Goal: Task Accomplishment & Management: Manage account settings

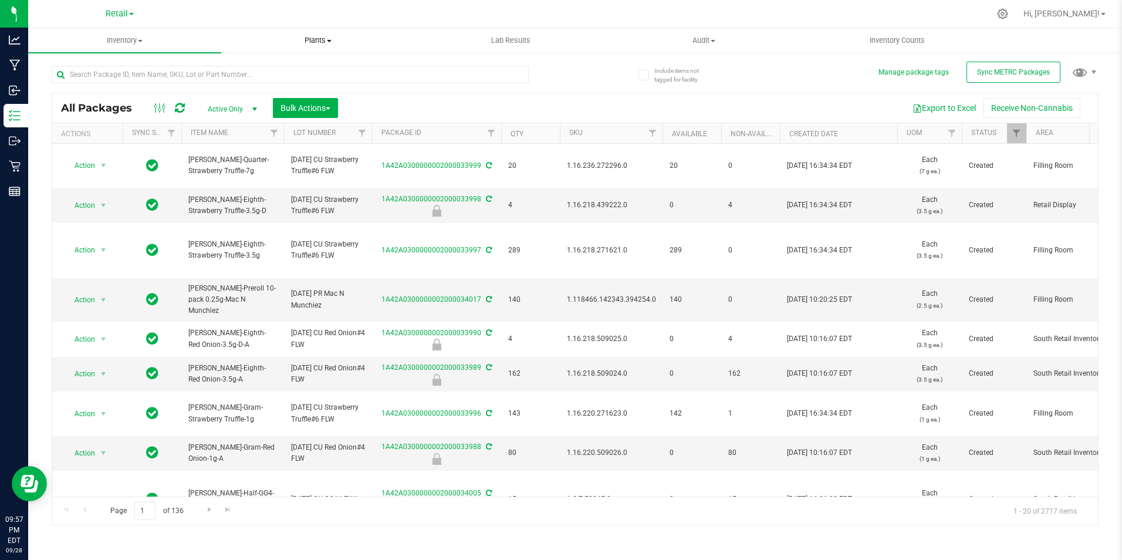
drag, startPoint x: 0, startPoint y: 0, endPoint x: 235, endPoint y: 36, distance: 237.6
click at [234, 37] on span "Plants" at bounding box center [318, 40] width 192 height 11
click at [1018, 19] on div at bounding box center [1003, 13] width 29 height 25
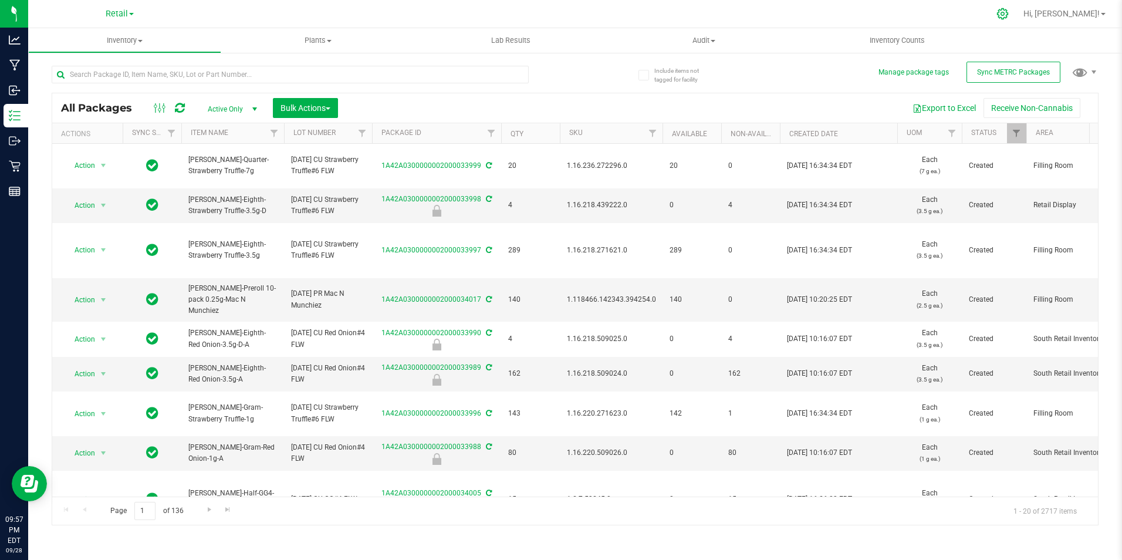
click at [1009, 19] on icon at bounding box center [1003, 14] width 12 height 12
click at [1018, 19] on div at bounding box center [1003, 13] width 29 height 25
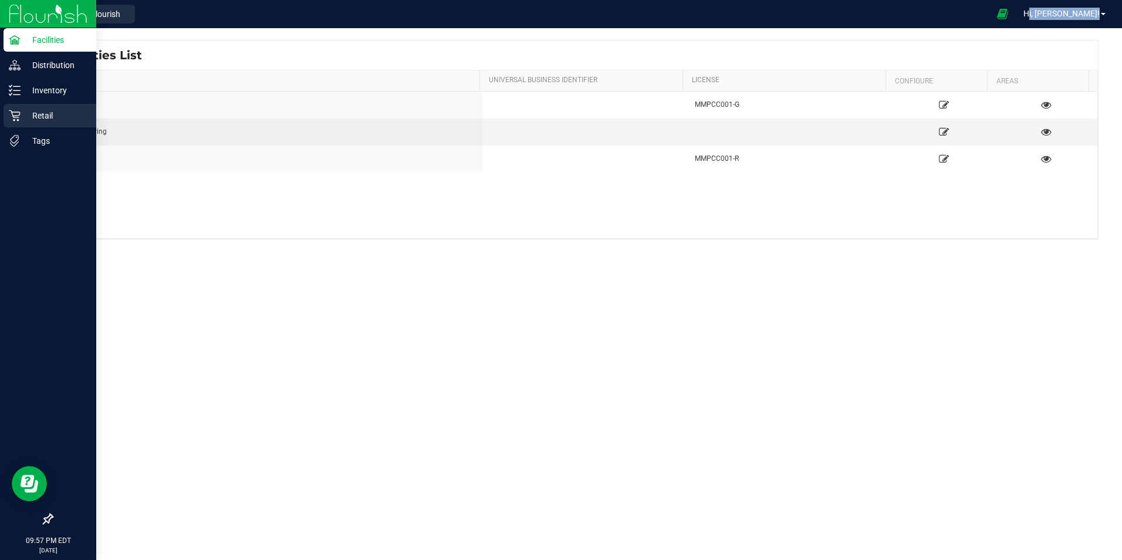
click at [18, 107] on div "Retail" at bounding box center [50, 115] width 93 height 23
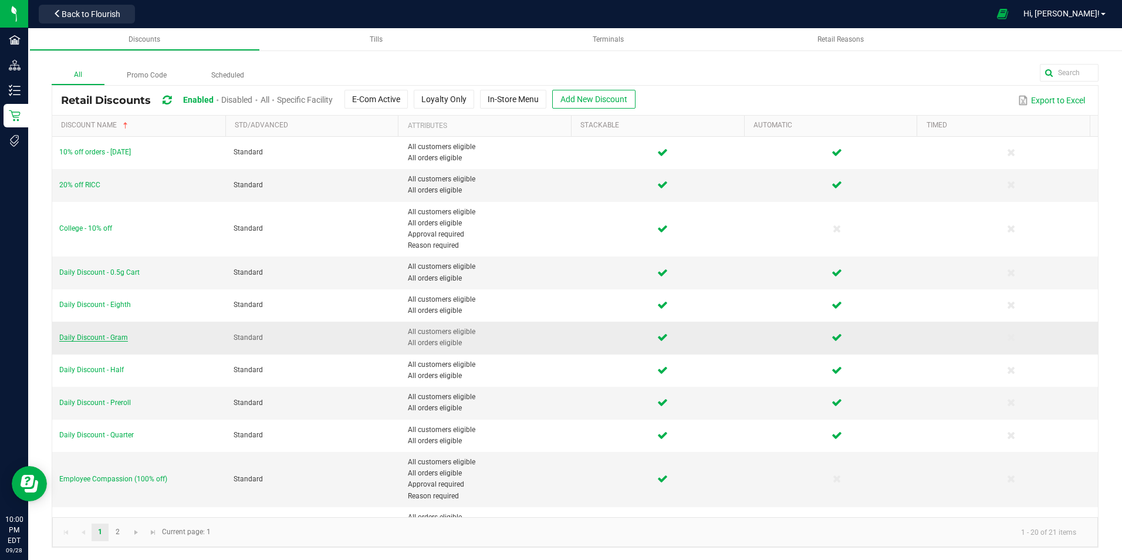
click at [117, 340] on span "Daily Discount - Gram" at bounding box center [93, 337] width 69 height 8
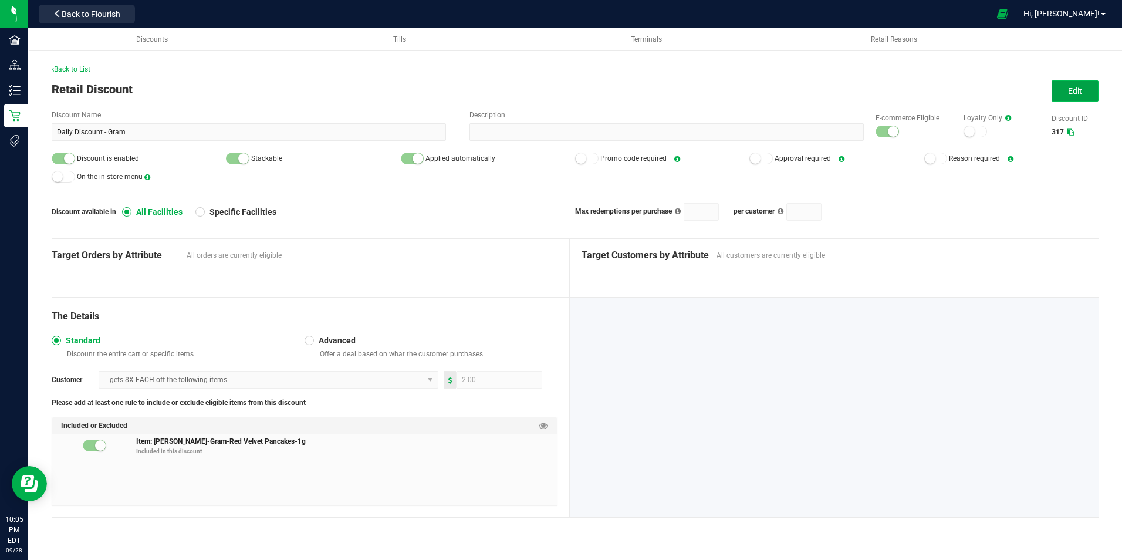
click at [1060, 96] on button "Edit" at bounding box center [1075, 90] width 47 height 21
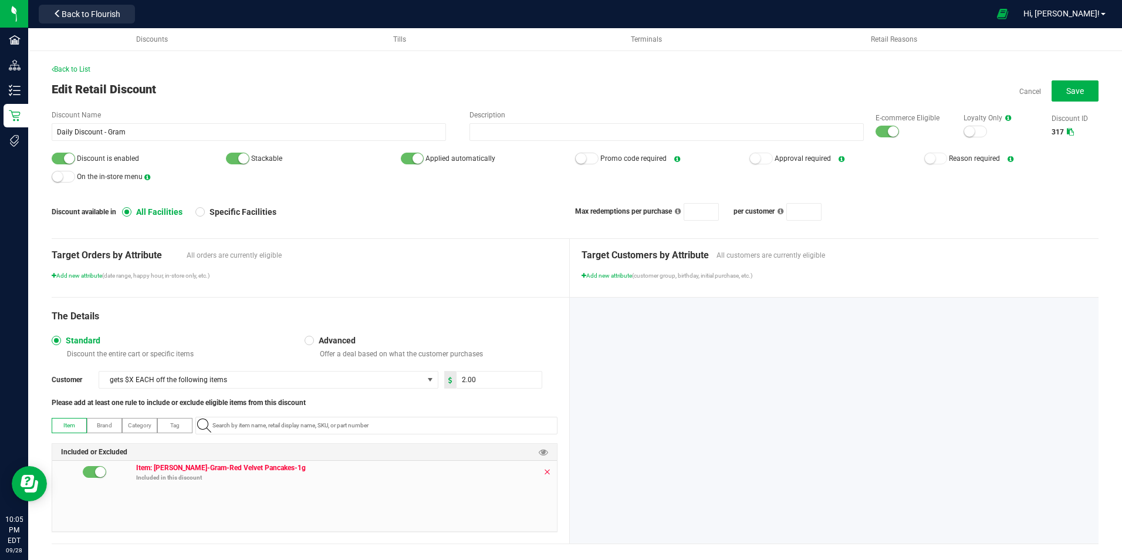
click at [544, 468] on icon at bounding box center [547, 471] width 7 height 9
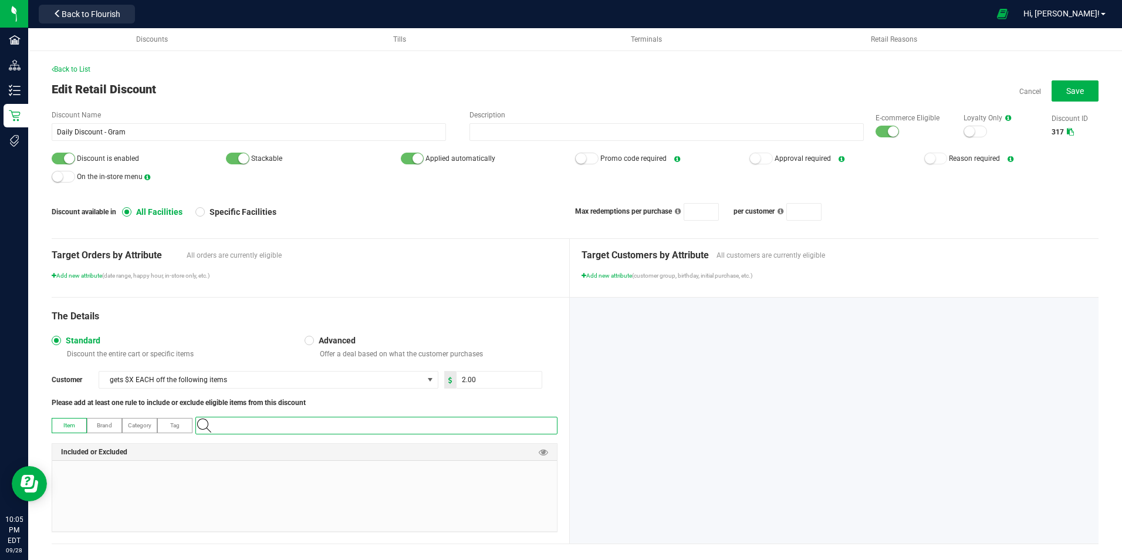
paste input "1.16.220.271623.0"
type input "1.16.220.271623.0"
click at [368, 446] on Truffle-1g "[PERSON_NAME]-Gram-Strawberry Truffle-1g" at bounding box center [374, 446] width 356 height 18
click at [59, 157] on div at bounding box center [63, 159] width 23 height 12
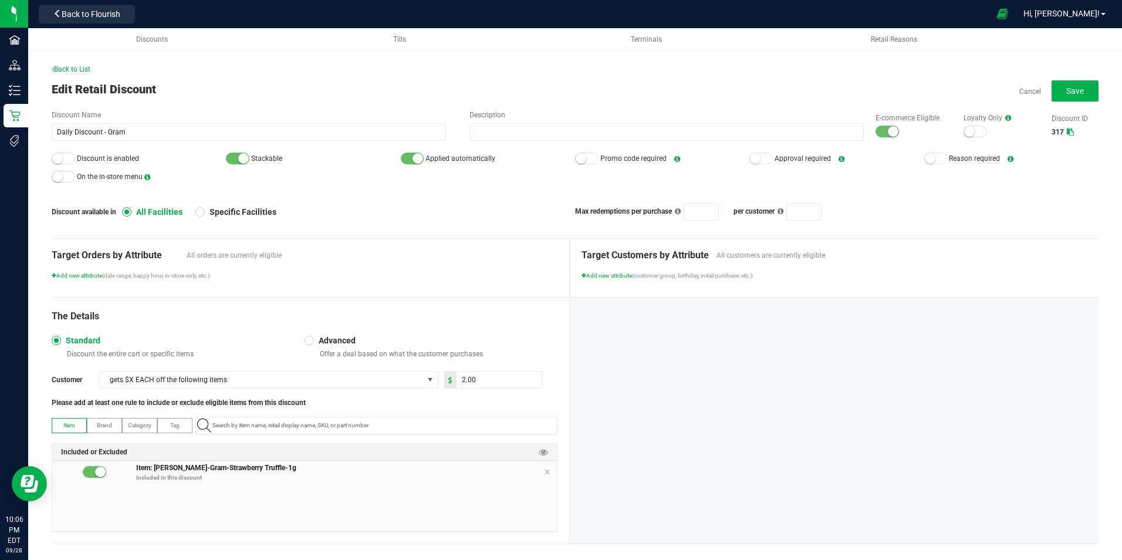
click at [888, 133] on small at bounding box center [893, 131] width 11 height 11
click at [1057, 92] on button "Save" at bounding box center [1075, 90] width 47 height 21
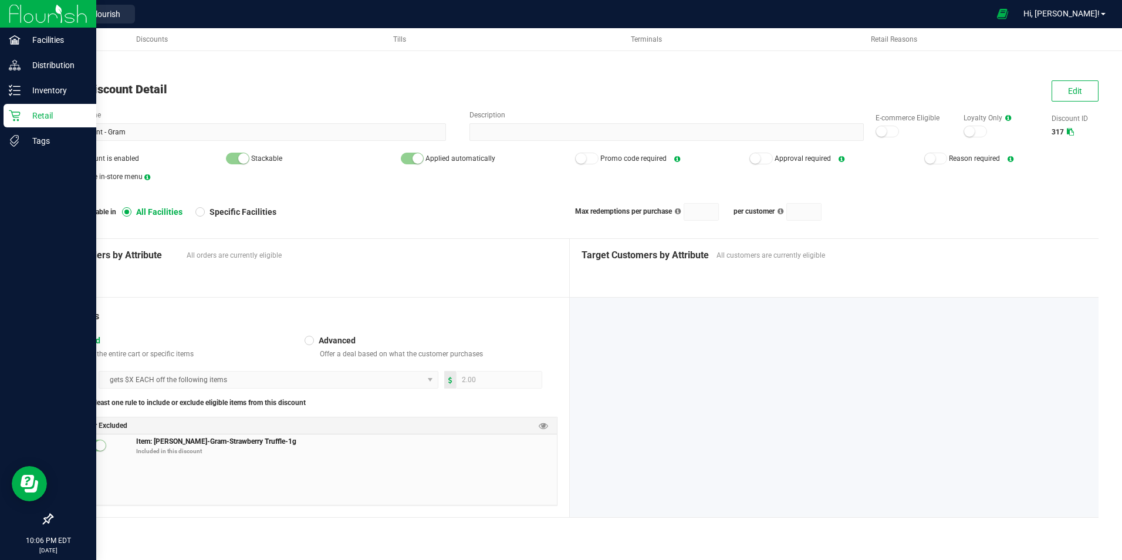
click at [23, 117] on p "Retail" at bounding box center [56, 116] width 70 height 14
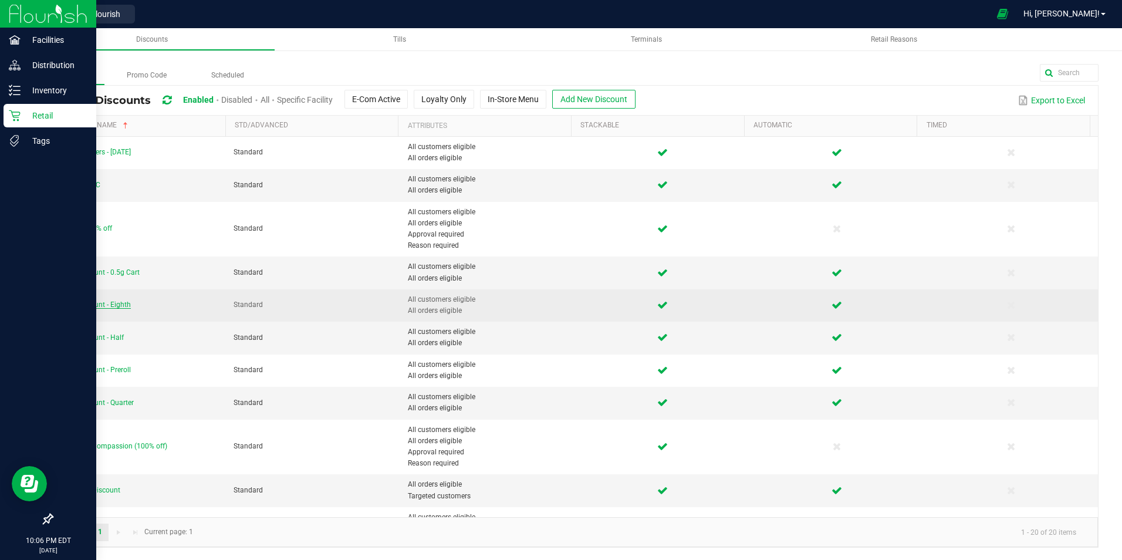
click at [122, 304] on span "Daily Discount - Eighth" at bounding box center [95, 305] width 72 height 8
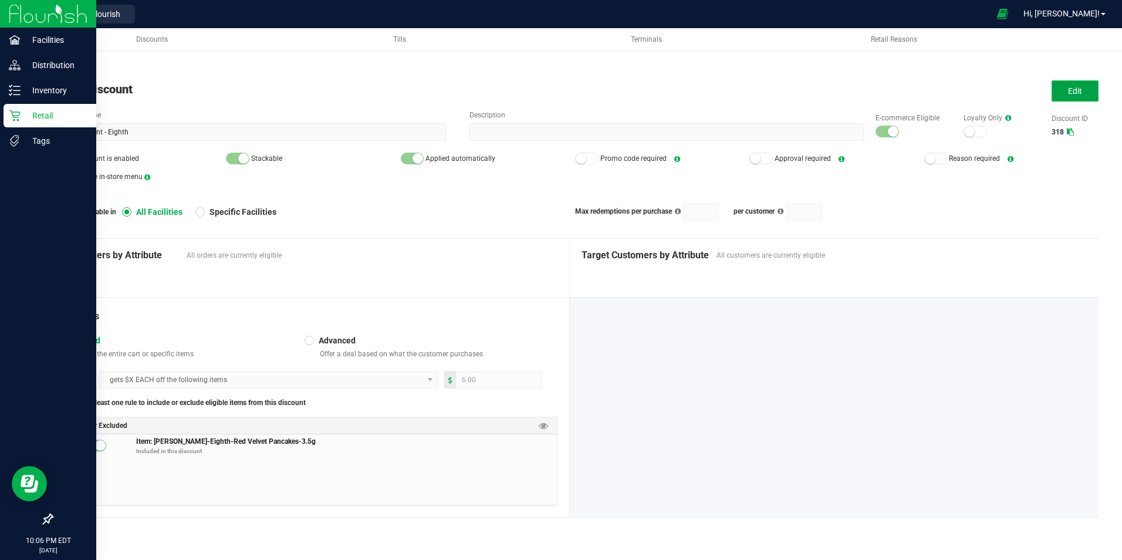
click at [1067, 92] on button "Edit" at bounding box center [1075, 90] width 47 height 21
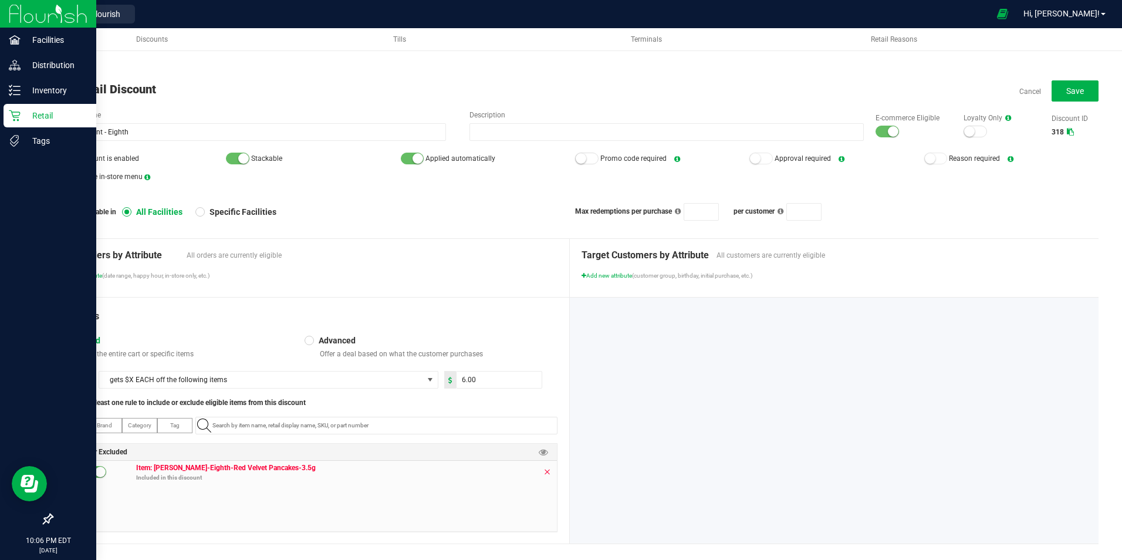
click at [544, 474] on icon at bounding box center [547, 471] width 7 height 9
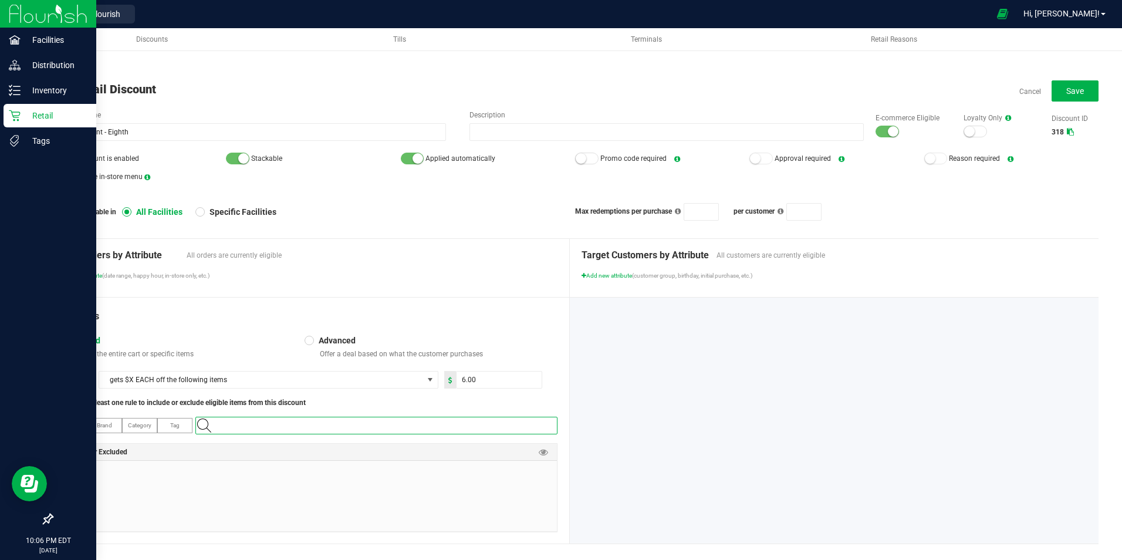
paste input "1.16.218.271621.0"
type input "1.16.218.271621.0"
drag, startPoint x: 380, startPoint y: 446, endPoint x: 371, endPoint y: 435, distance: 14.1
click at [380, 446] on Truffle-3\ "[PERSON_NAME]-Eighth-Strawberry Truffle-3.5g" at bounding box center [374, 446] width 356 height 18
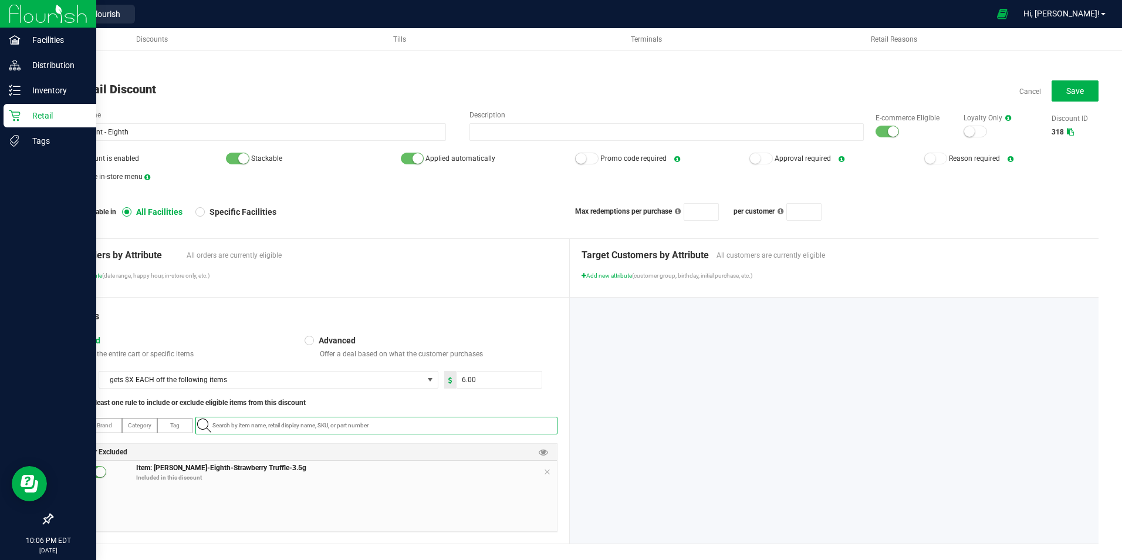
click at [62, 163] on div at bounding box center [63, 159] width 23 height 12
click at [888, 133] on small at bounding box center [893, 131] width 11 height 11
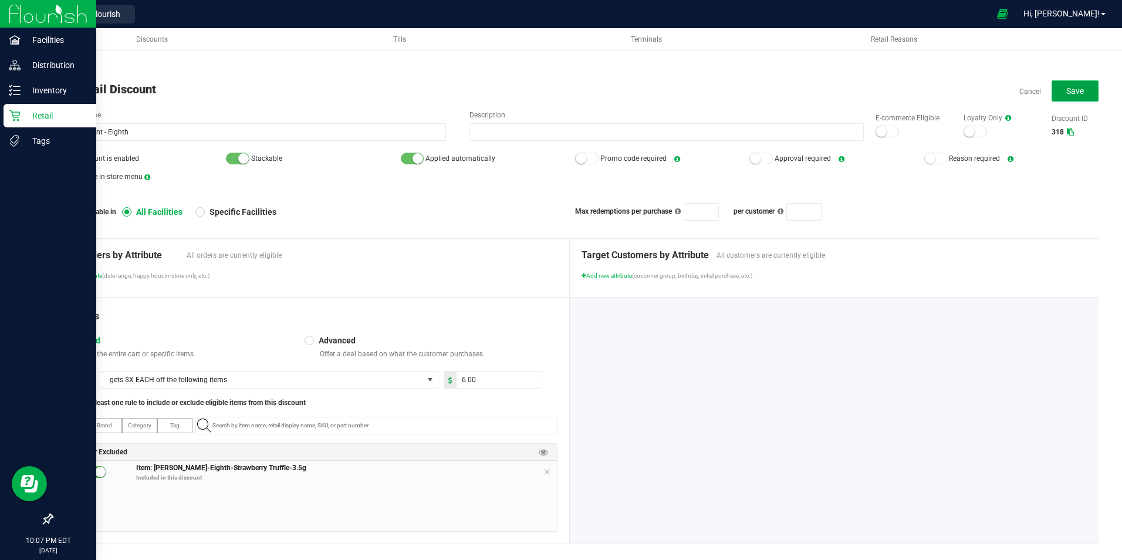
click at [1052, 92] on button "Save" at bounding box center [1075, 90] width 47 height 21
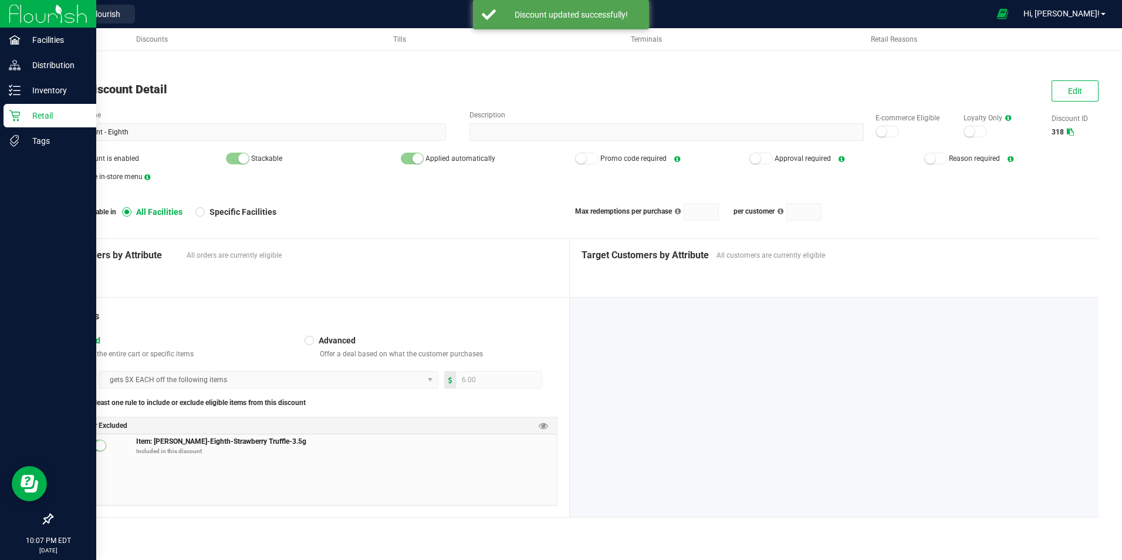
click at [17, 124] on div "Retail" at bounding box center [50, 115] width 93 height 23
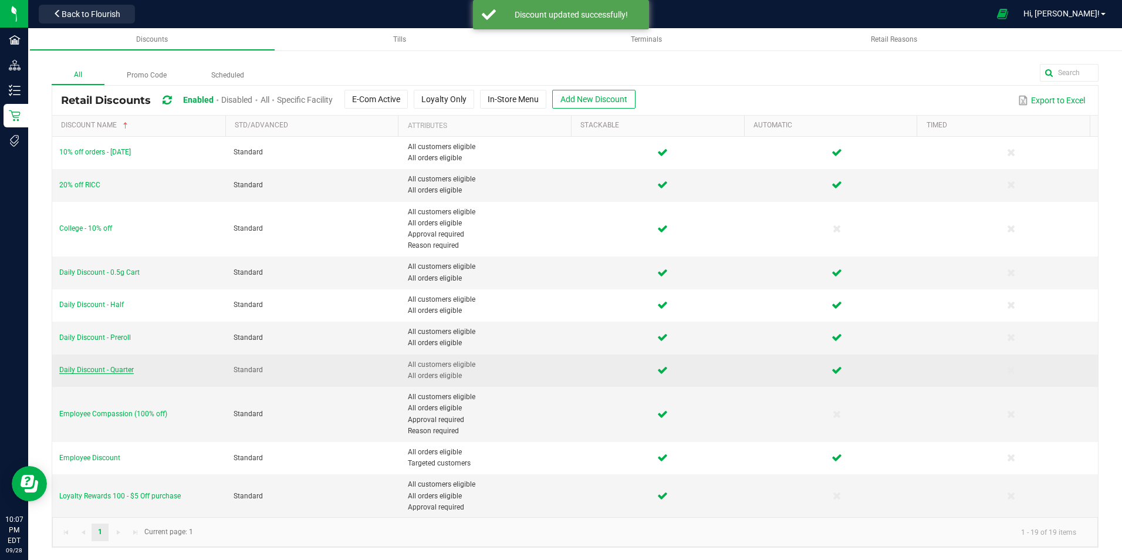
click at [113, 369] on span "Daily Discount - Quarter" at bounding box center [96, 370] width 75 height 8
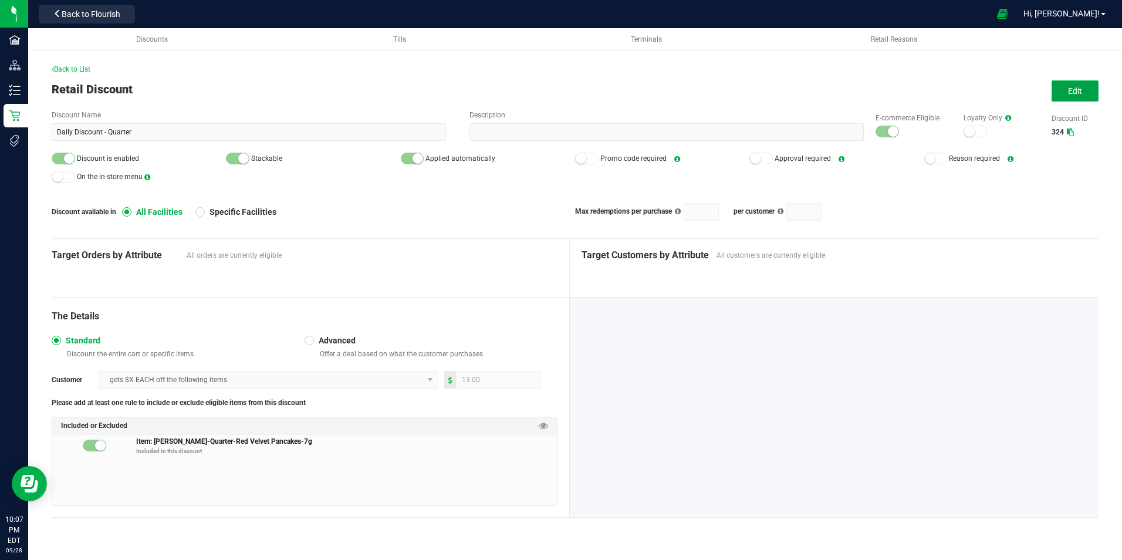
click at [1068, 94] on button "Edit" at bounding box center [1075, 90] width 47 height 21
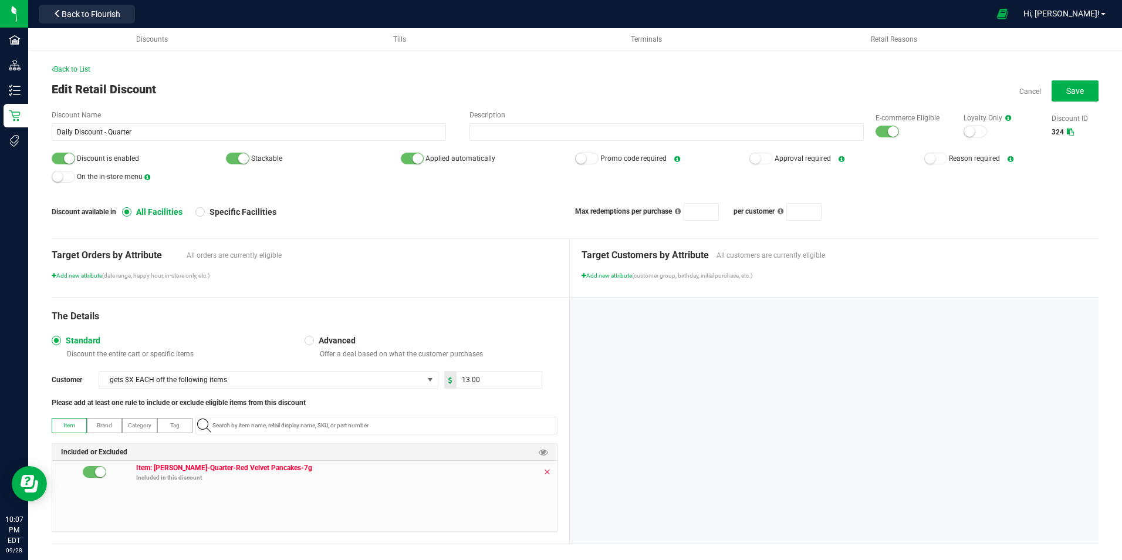
click at [544, 471] on icon at bounding box center [547, 471] width 7 height 9
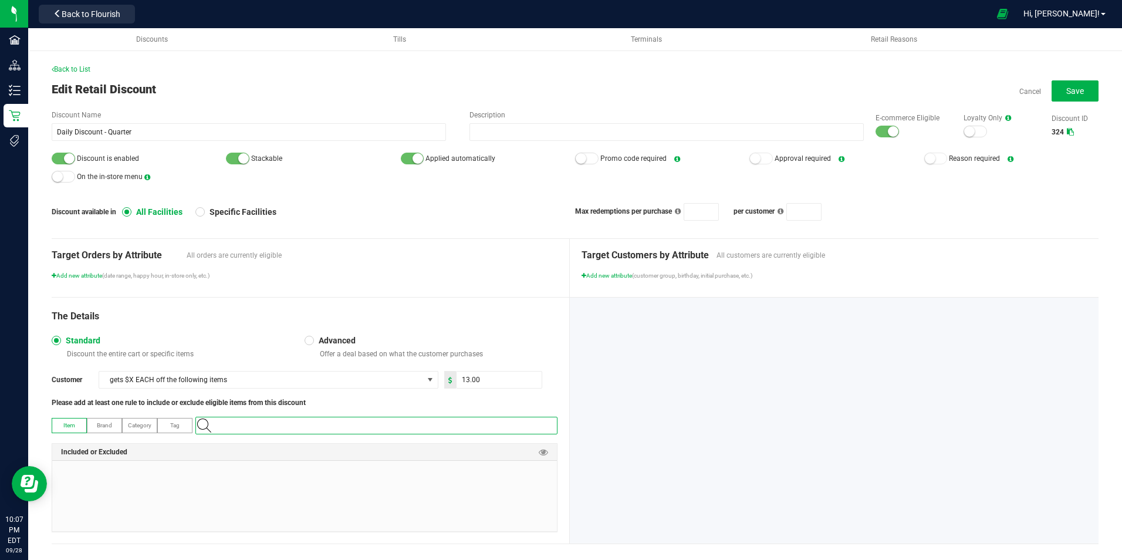
paste input "1.16.236.272296.0"
type input "1.16.236.272296.0"
click at [330, 446] on Truffle-7g "[PERSON_NAME]-Quarter- Strawberry Truffle-7g" at bounding box center [374, 446] width 356 height 18
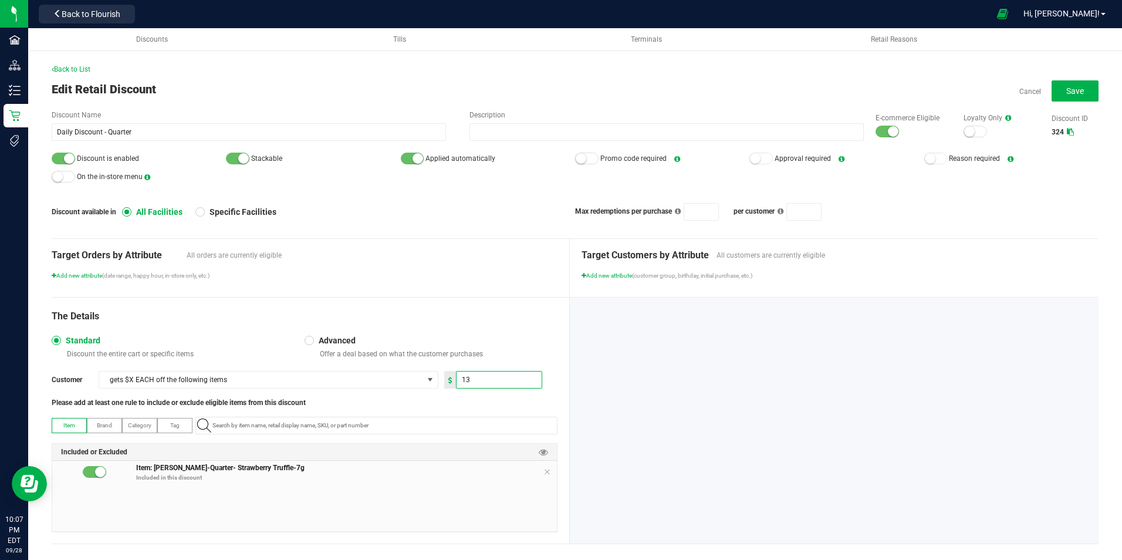
click at [486, 372] on input "13" at bounding box center [499, 380] width 85 height 16
type input "12.00"
click at [491, 333] on div "The Details Standard Discount the entire cart or specific items Advanced Offer …" at bounding box center [311, 421] width 518 height 246
click at [1061, 85] on button "Save" at bounding box center [1075, 90] width 47 height 21
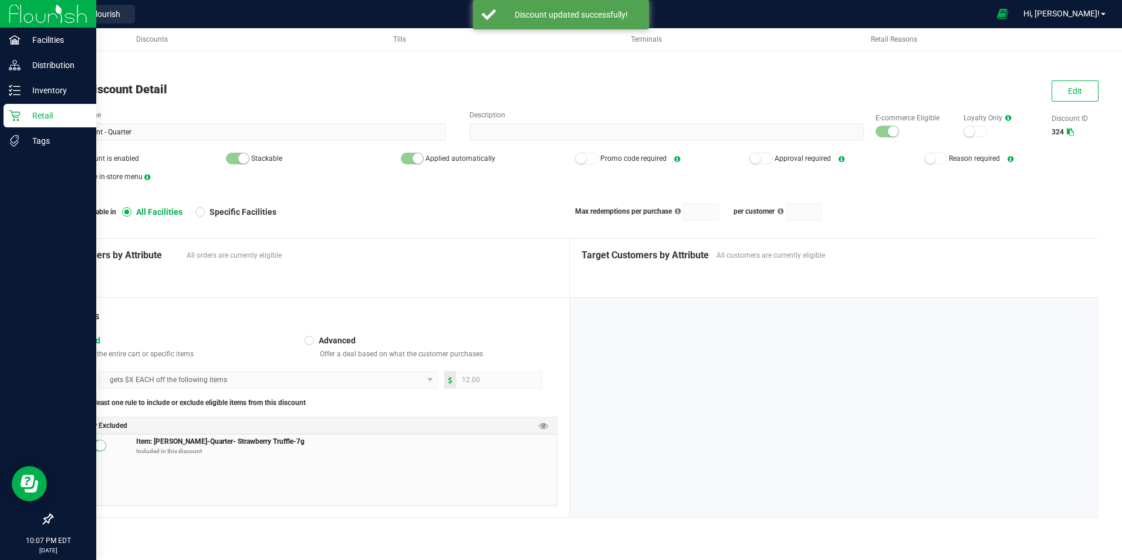
click at [20, 116] on icon at bounding box center [15, 116] width 12 height 12
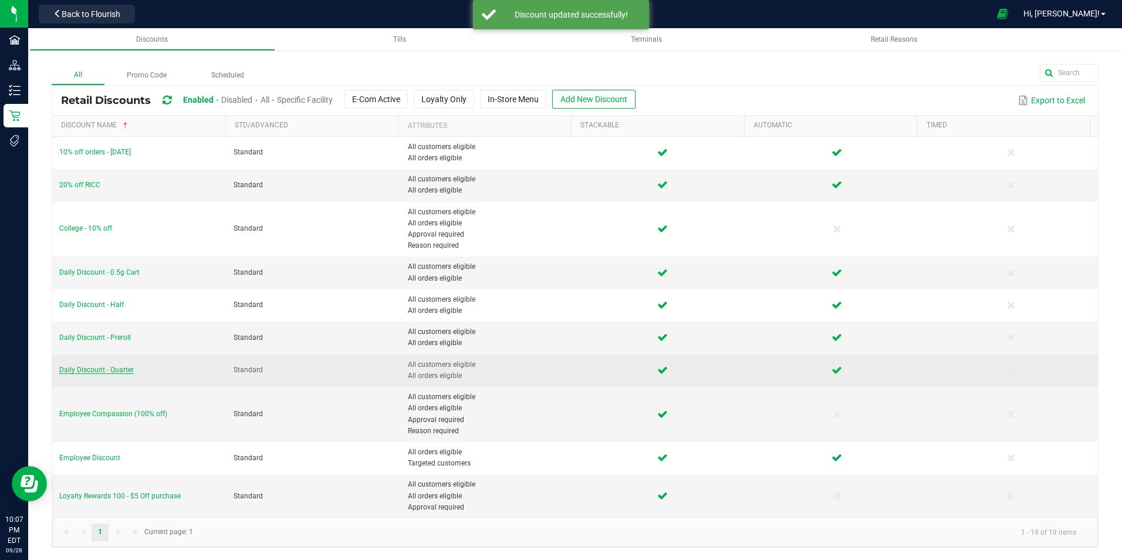
click at [118, 366] on span "Daily Discount - Quarter" at bounding box center [96, 370] width 75 height 8
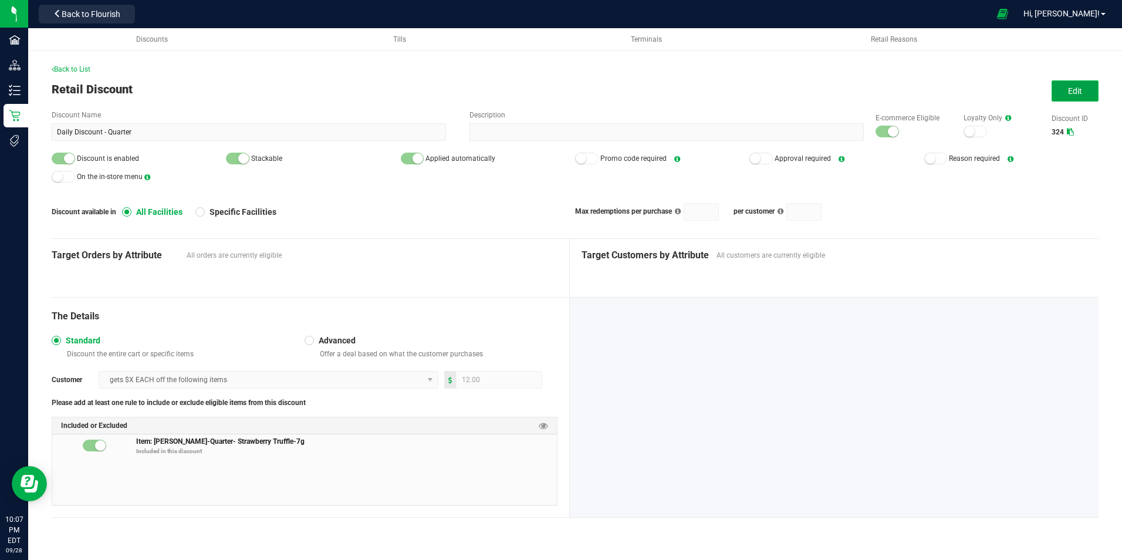
click at [1063, 85] on button "Edit" at bounding box center [1075, 90] width 47 height 21
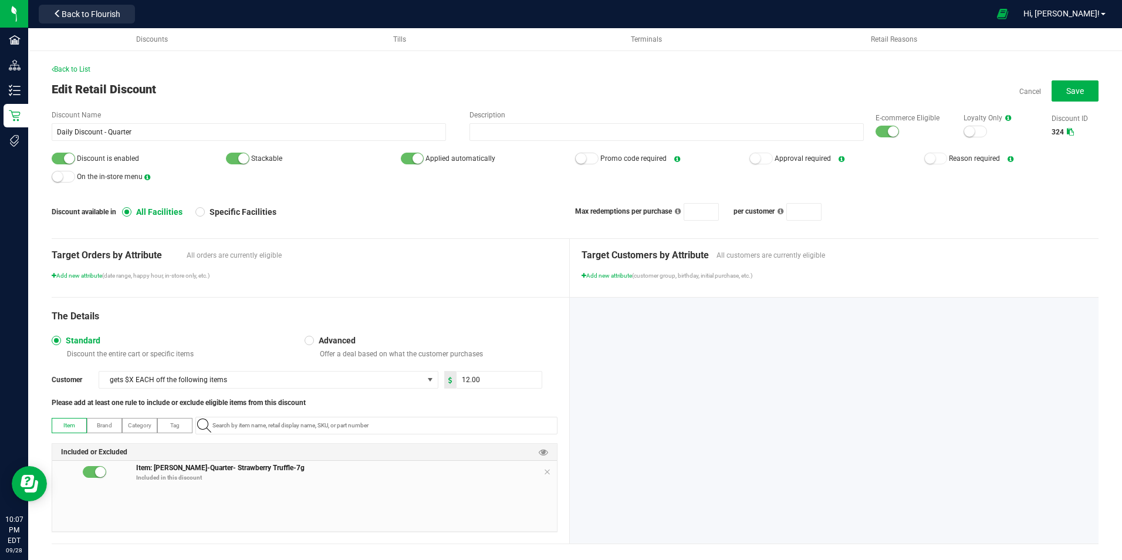
click at [73, 160] on div at bounding box center [63, 159] width 23 height 12
drag, startPoint x: 872, startPoint y: 131, endPoint x: 909, endPoint y: 126, distance: 37.4
click at [876, 131] on div at bounding box center [887, 132] width 23 height 12
click at [1052, 86] on button "Save" at bounding box center [1075, 90] width 47 height 21
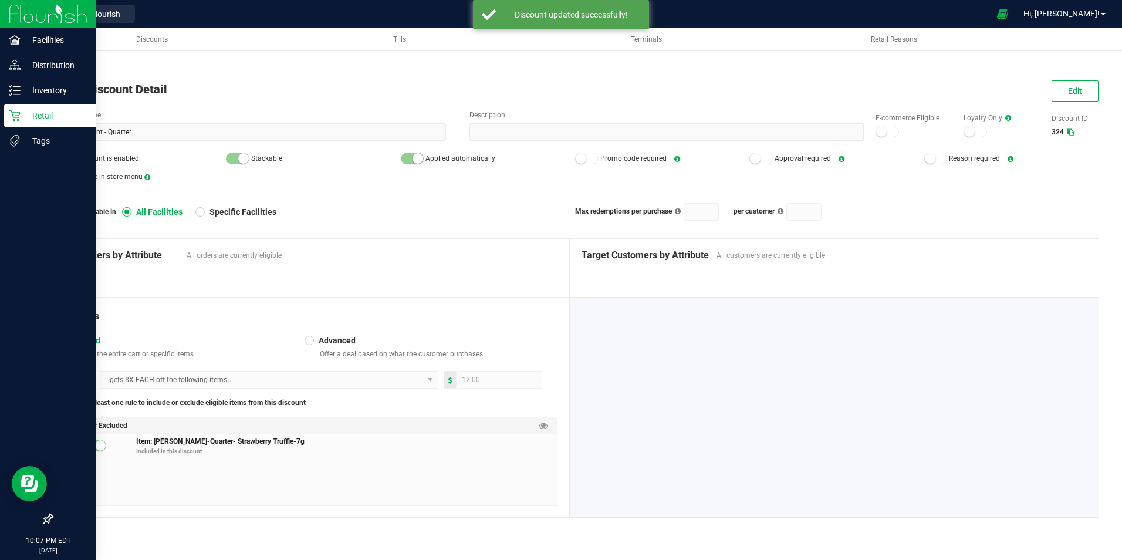
click at [30, 107] on div "Retail" at bounding box center [50, 115] width 93 height 23
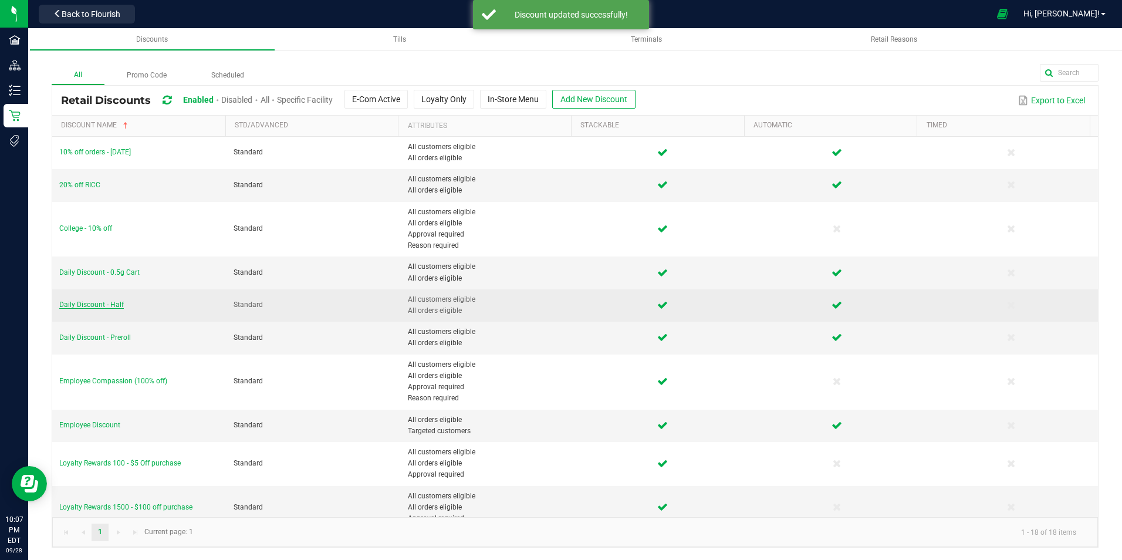
click at [112, 305] on span "Daily Discount - Half" at bounding box center [91, 305] width 65 height 8
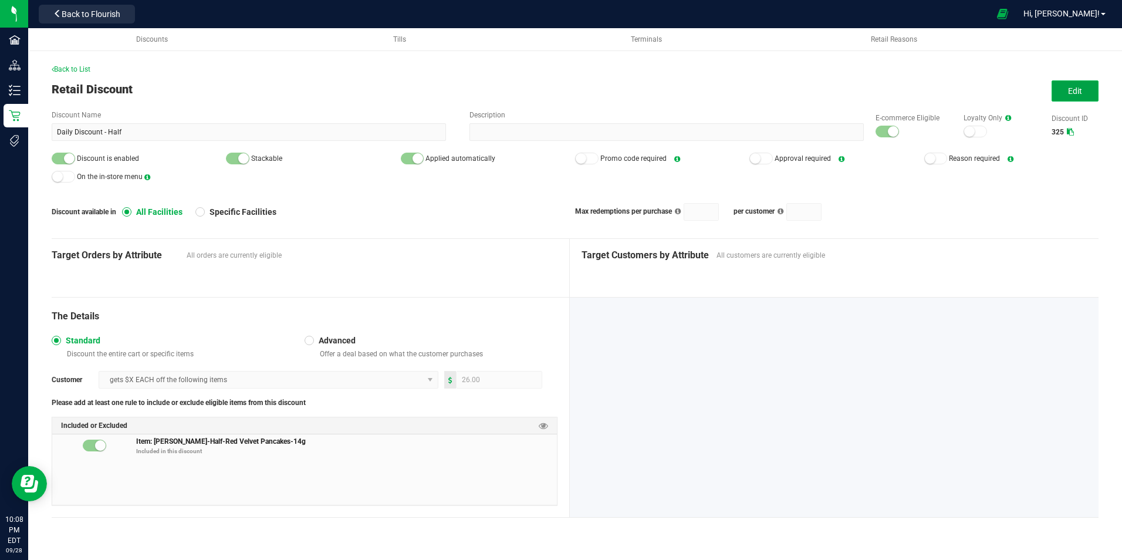
click at [1065, 93] on button "Edit" at bounding box center [1075, 90] width 47 height 21
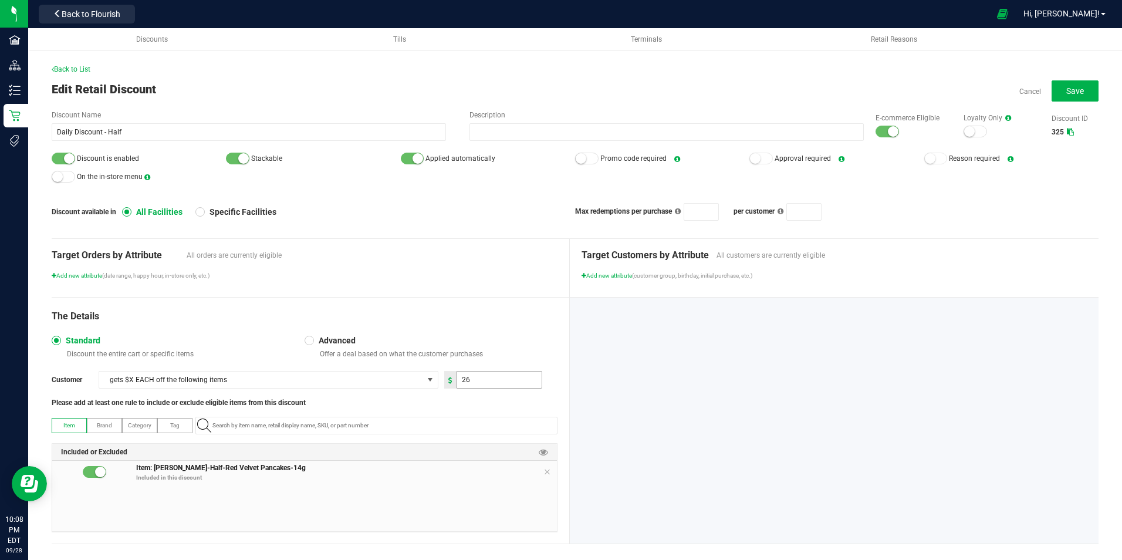
click at [489, 380] on input "26" at bounding box center [499, 380] width 85 height 16
type input "28.00"
click at [495, 341] on div "Advanced Offer a deal based on what the customer purchases" at bounding box center [431, 346] width 253 height 23
click at [475, 420] on input "NO DATA FOUND" at bounding box center [382, 425] width 349 height 16
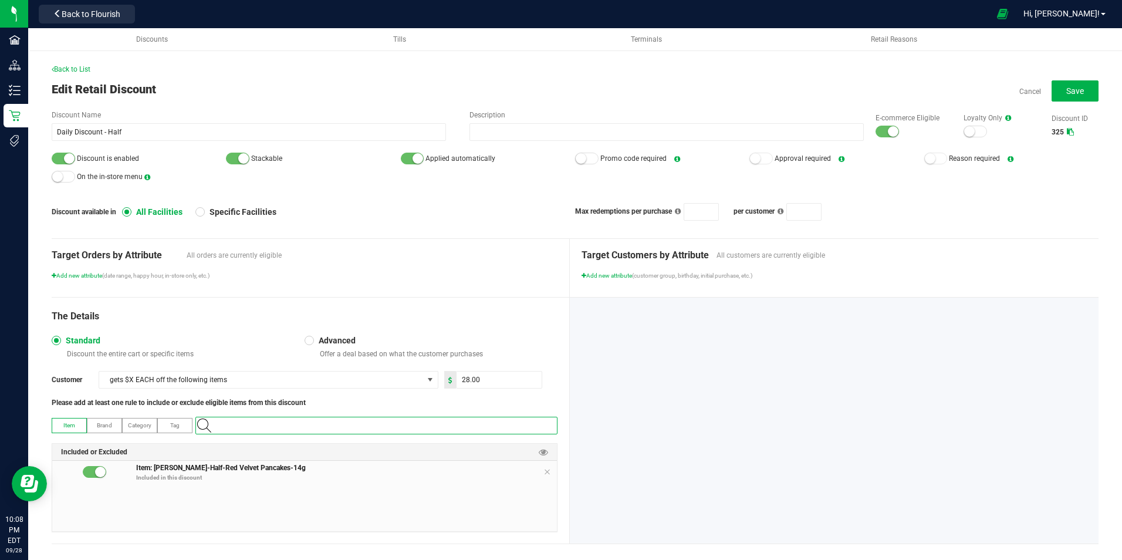
paste input "1.16.141672.394583.0"
type input "1.16.141672.394583.0"
click at [299, 449] on Truffle-14g "[PERSON_NAME]-Half-Strawberry Truffle-14g" at bounding box center [374, 446] width 356 height 18
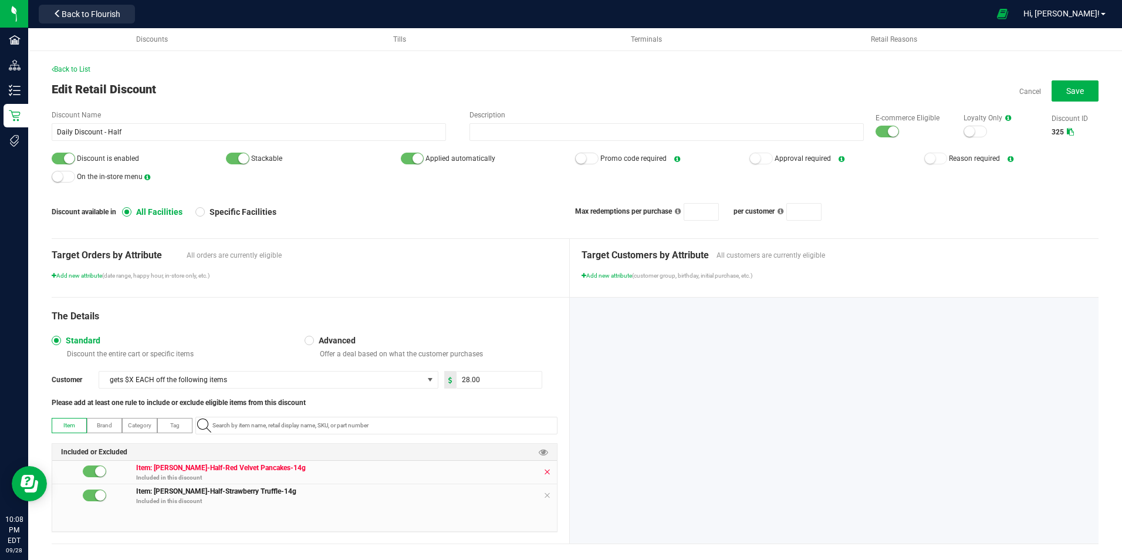
click at [544, 470] on icon at bounding box center [547, 471] width 7 height 9
click at [876, 132] on div at bounding box center [887, 132] width 23 height 12
click at [68, 159] on small at bounding box center [69, 158] width 11 height 11
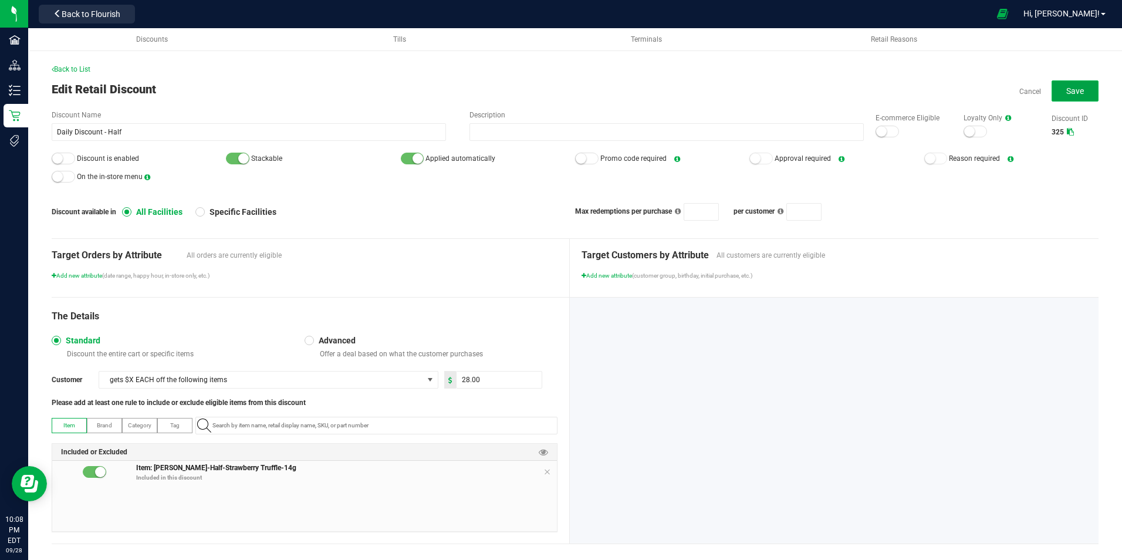
click at [1086, 87] on button "Save" at bounding box center [1075, 90] width 47 height 21
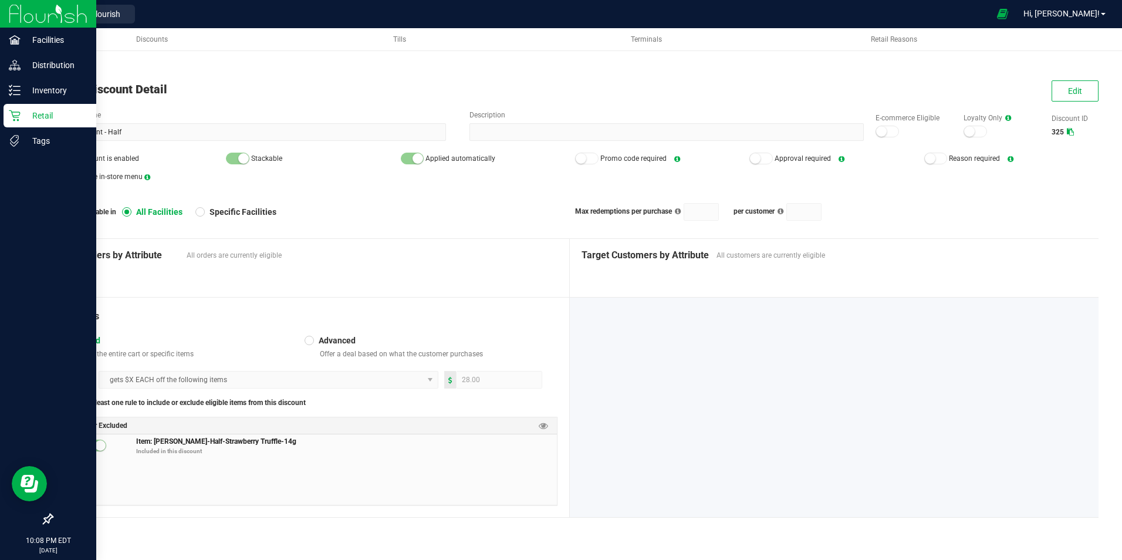
click at [25, 124] on div "Retail" at bounding box center [50, 115] width 93 height 23
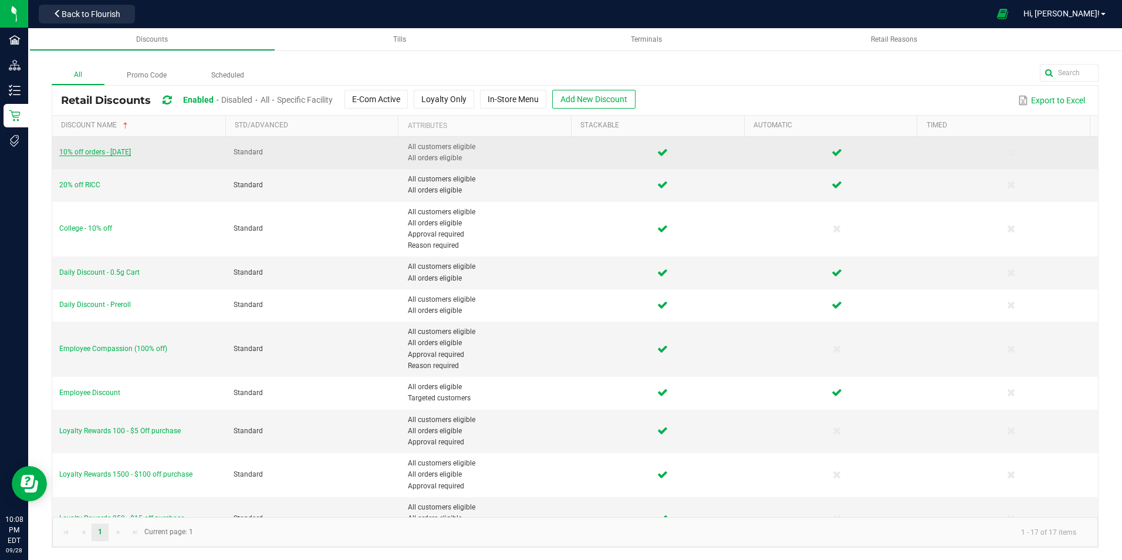
click at [106, 152] on span "10% off orders - [DATE]" at bounding box center [95, 152] width 72 height 8
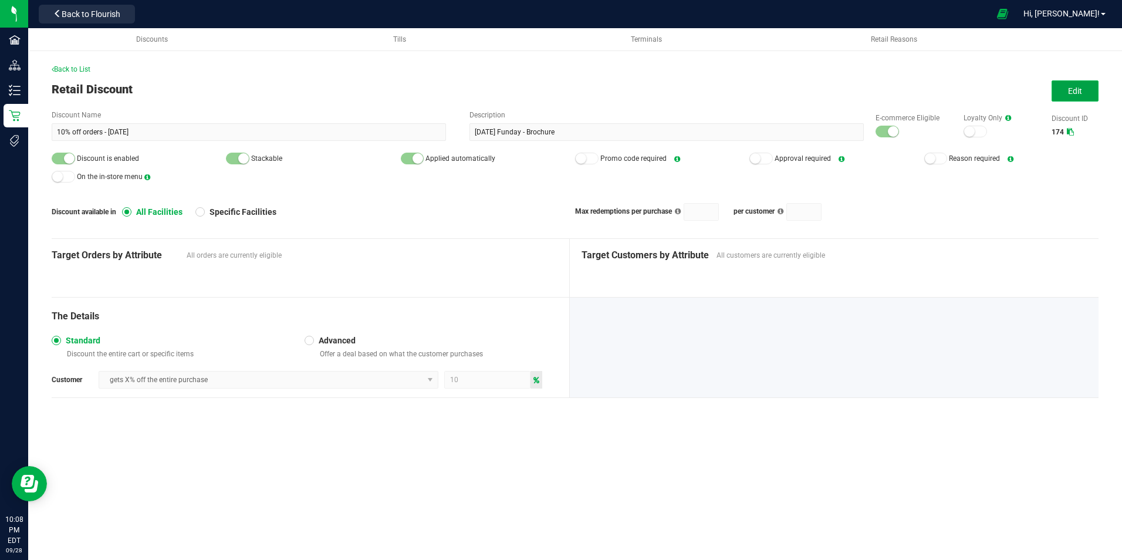
click at [1069, 90] on span "Edit" at bounding box center [1075, 90] width 14 height 9
click at [892, 126] on small at bounding box center [893, 131] width 11 height 11
click at [58, 161] on div at bounding box center [63, 159] width 23 height 12
click at [1077, 86] on span "Save" at bounding box center [1076, 90] width 18 height 9
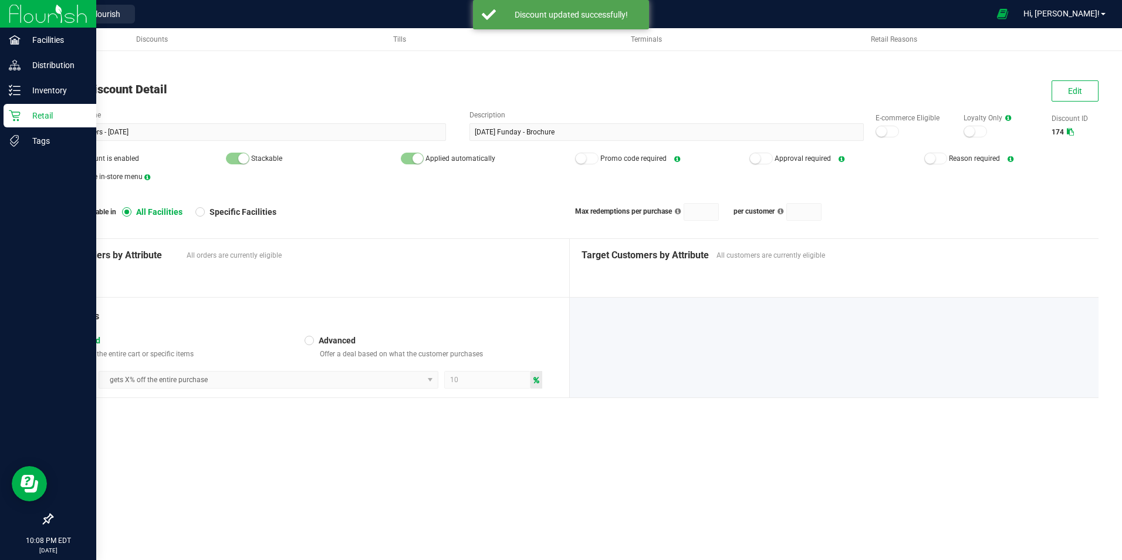
click at [25, 112] on p "Retail" at bounding box center [56, 116] width 70 height 14
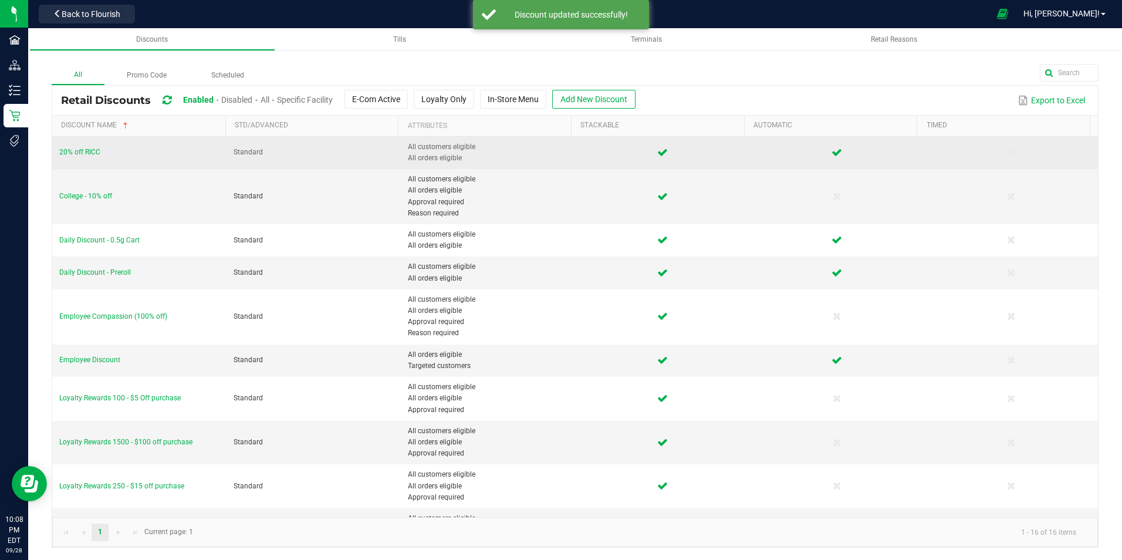
click at [90, 158] on td "20% off RICC" at bounding box center [139, 153] width 174 height 32
click at [91, 153] on span "20% off RICC" at bounding box center [79, 152] width 41 height 8
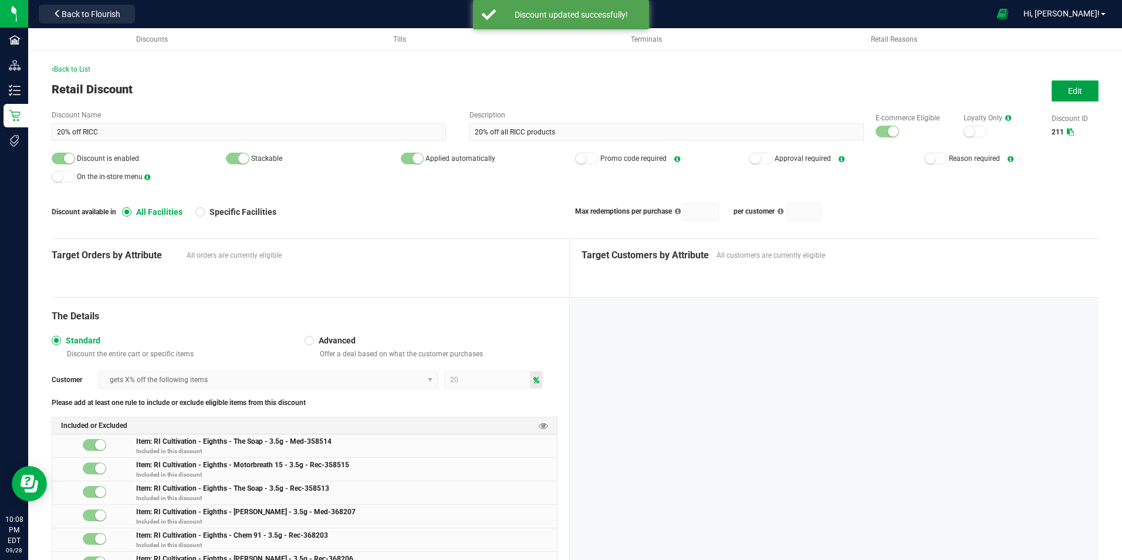
click at [1080, 90] on button "Edit" at bounding box center [1075, 90] width 47 height 21
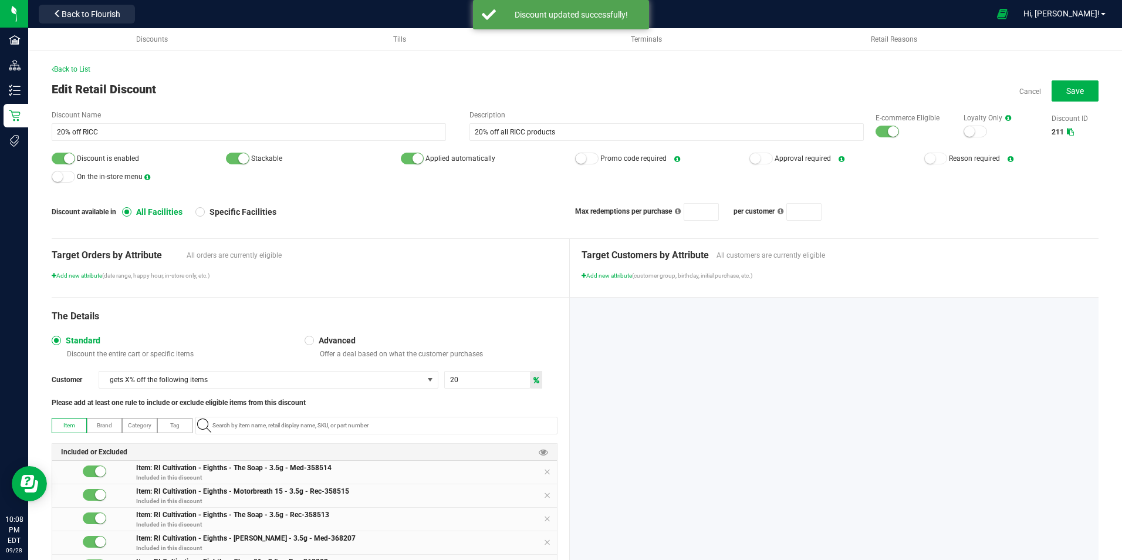
click at [888, 130] on small at bounding box center [893, 131] width 11 height 11
click at [57, 158] on div at bounding box center [63, 159] width 23 height 12
click at [1070, 100] on button "Save" at bounding box center [1075, 90] width 47 height 21
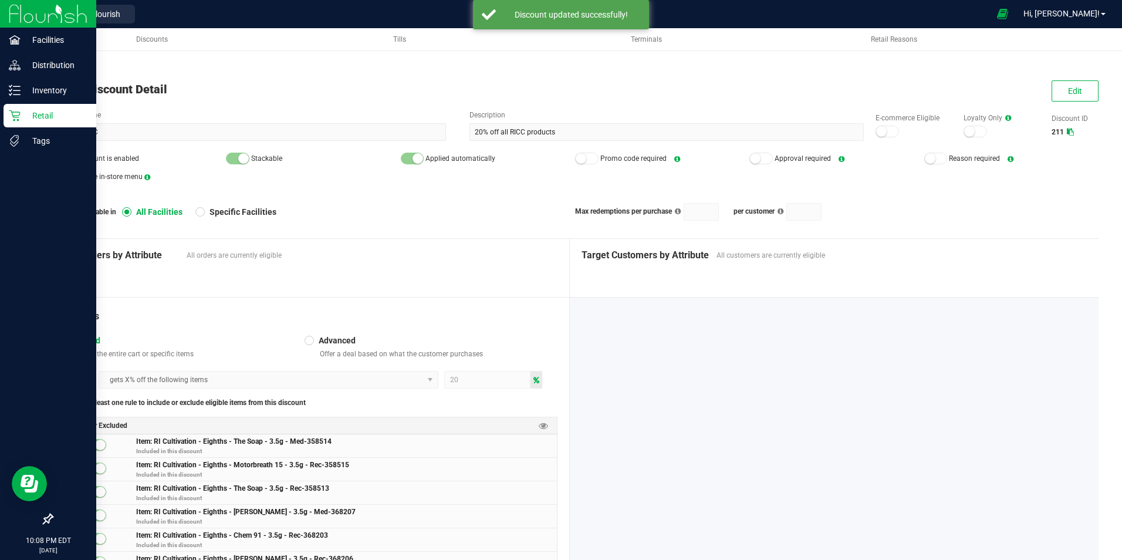
click at [18, 113] on icon at bounding box center [15, 116] width 12 height 12
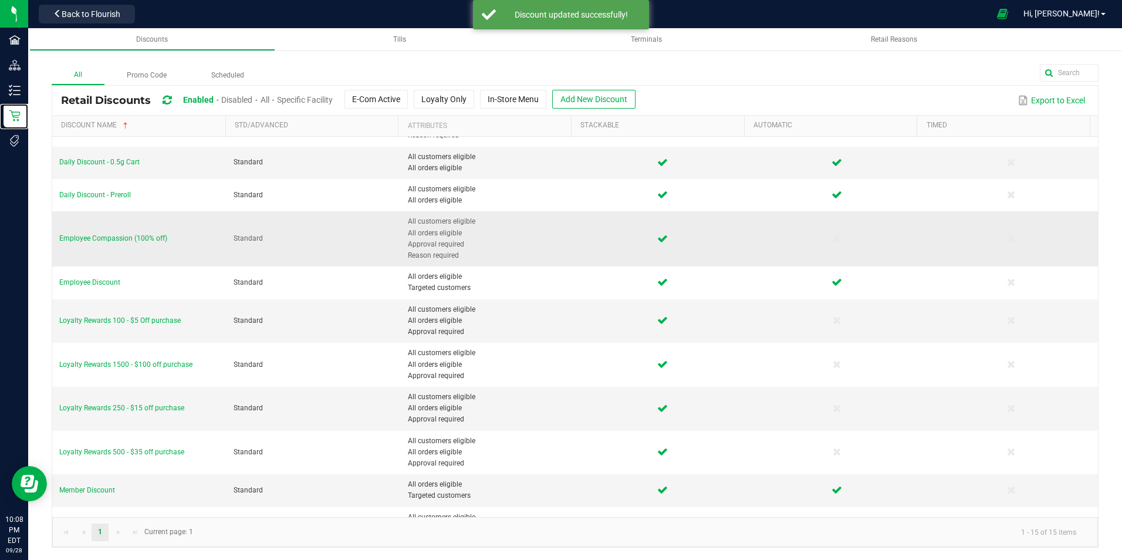
scroll to position [59, 0]
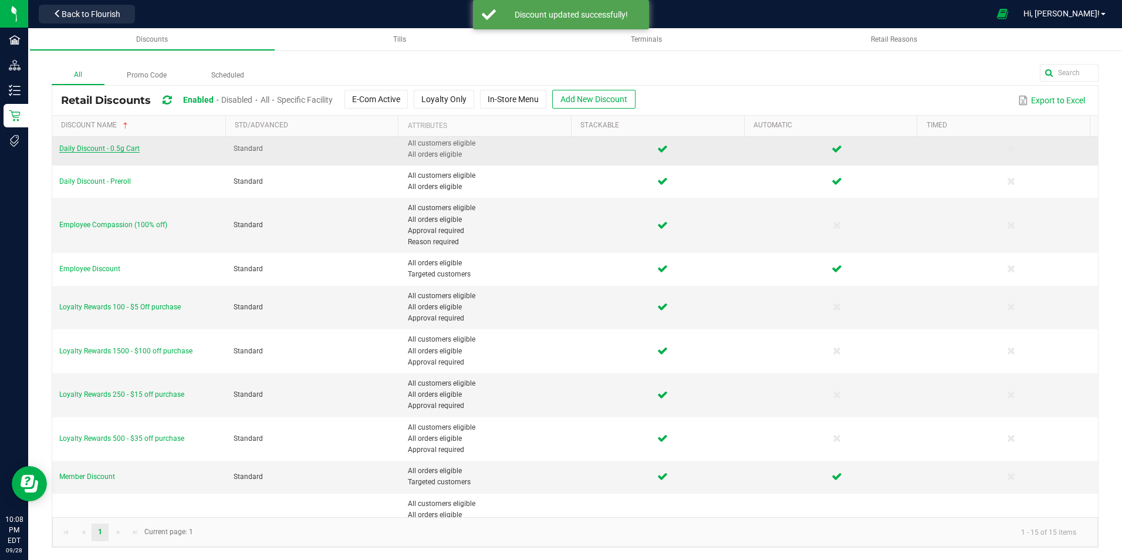
click at [123, 147] on span "Daily Discount - 0.5g Cart" at bounding box center [99, 148] width 80 height 8
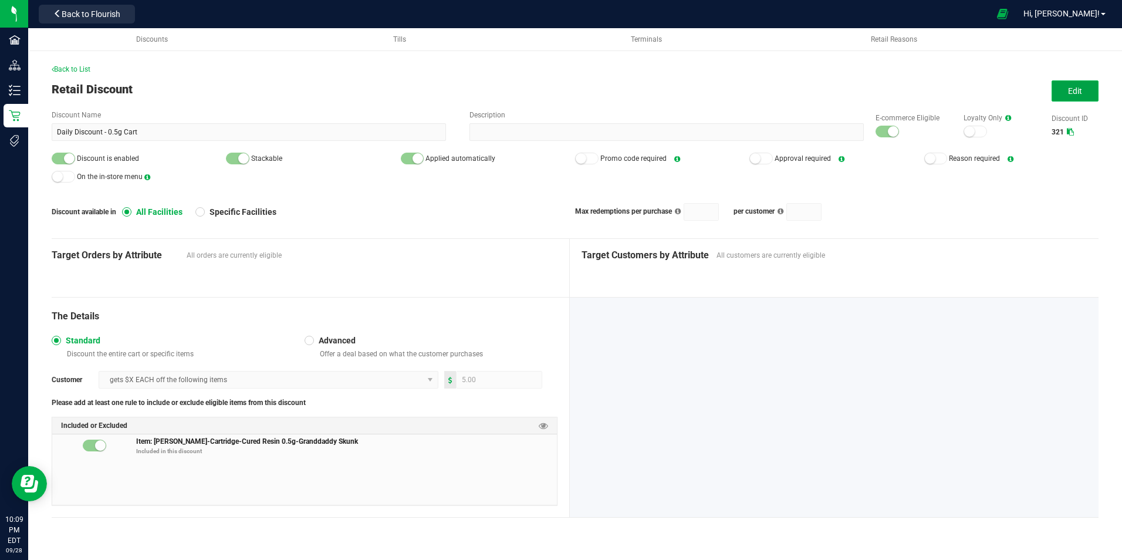
click at [1073, 89] on span "Edit" at bounding box center [1075, 90] width 14 height 9
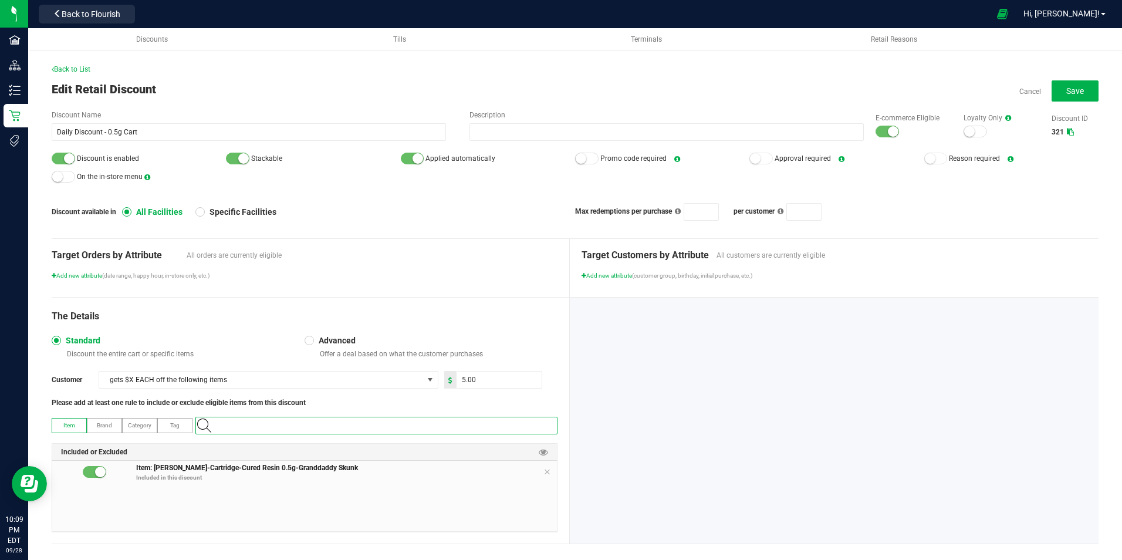
paste input "1.119437.142835.500339.0"
type input "1.119437.142835.500339.0"
click at [446, 444] on OG "[PERSON_NAME]-Cartridge-Cured Resin Distillate 0.5g-Starburst OG" at bounding box center [374, 446] width 356 height 18
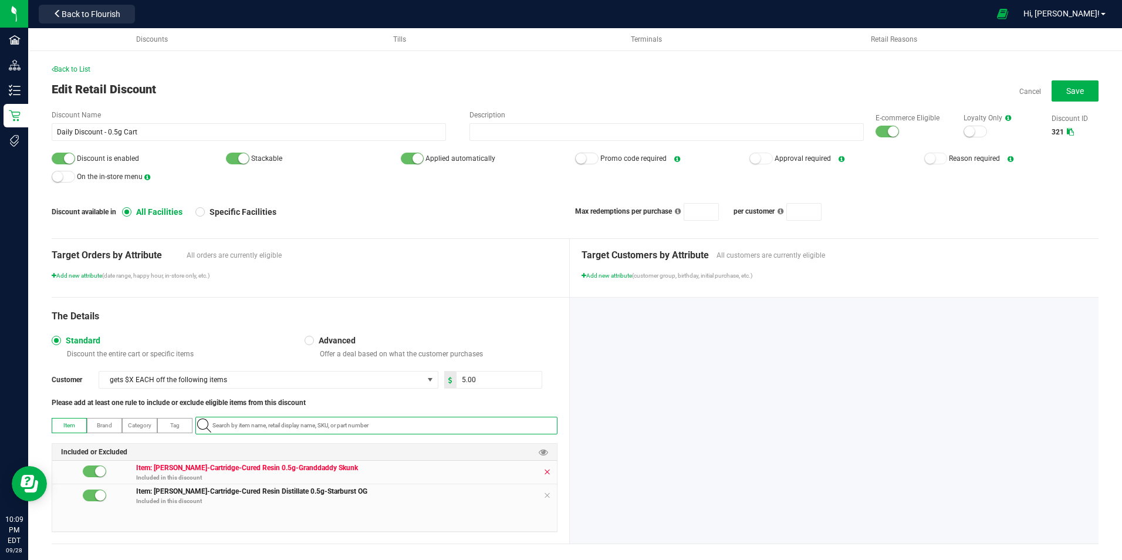
click at [544, 467] on icon at bounding box center [547, 471] width 7 height 9
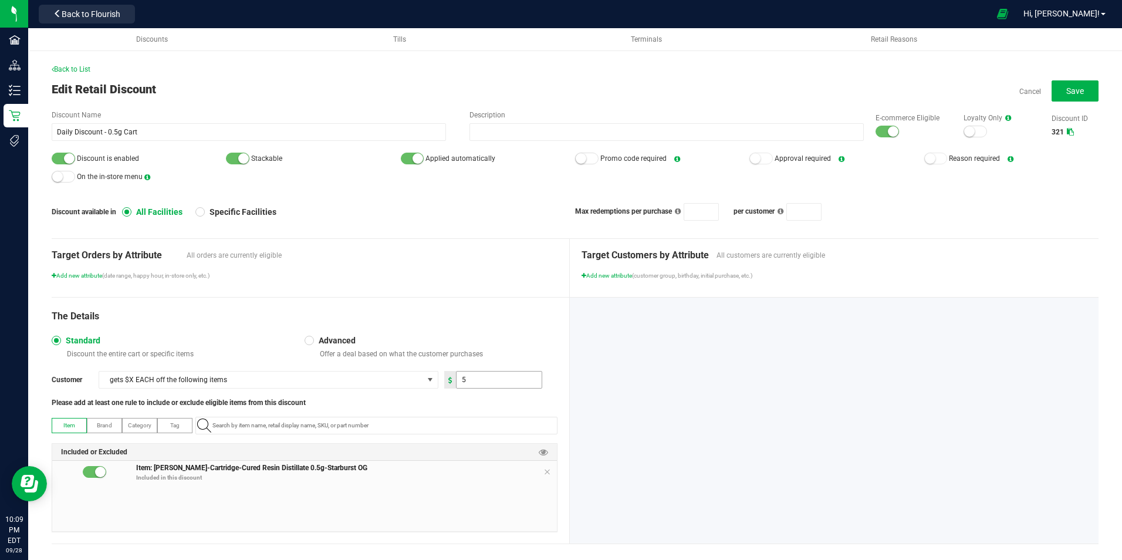
click at [521, 387] on input "5" at bounding box center [499, 380] width 85 height 16
type input "5.00"
click at [493, 401] on div "Please add at least one rule to include or exclude eligible items from this dis…" at bounding box center [305, 402] width 506 height 11
click at [61, 160] on div at bounding box center [63, 159] width 23 height 12
click at [876, 134] on div at bounding box center [887, 132] width 23 height 12
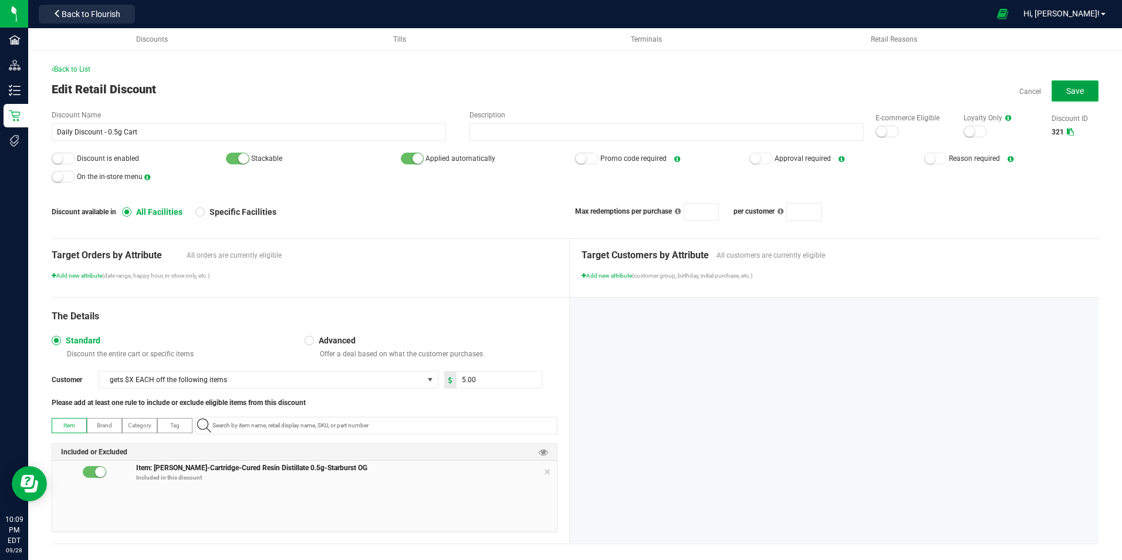
click at [1052, 90] on button "Save" at bounding box center [1075, 90] width 47 height 21
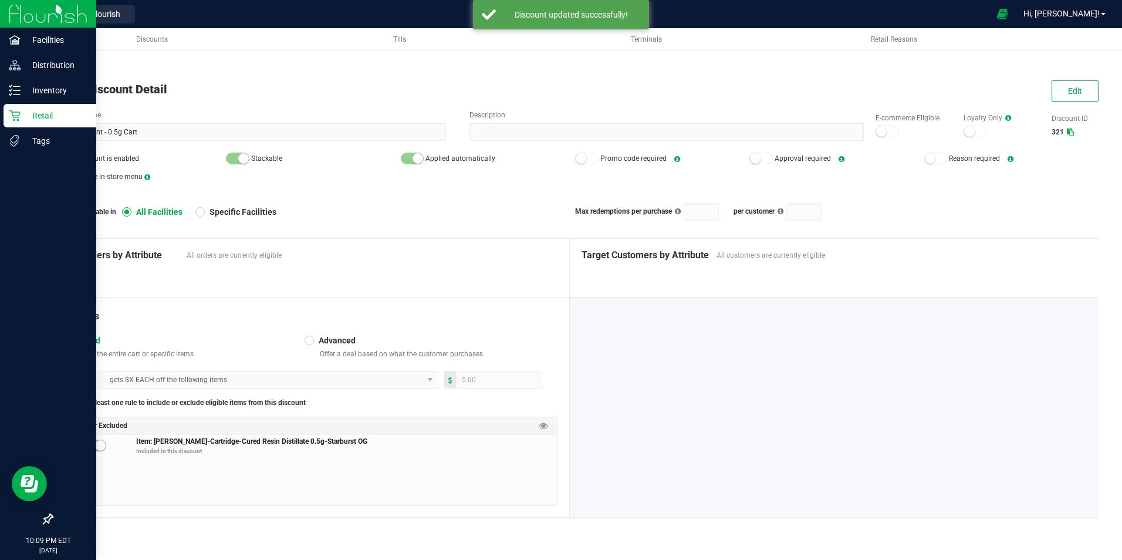
click at [55, 112] on p "Retail" at bounding box center [56, 116] width 70 height 14
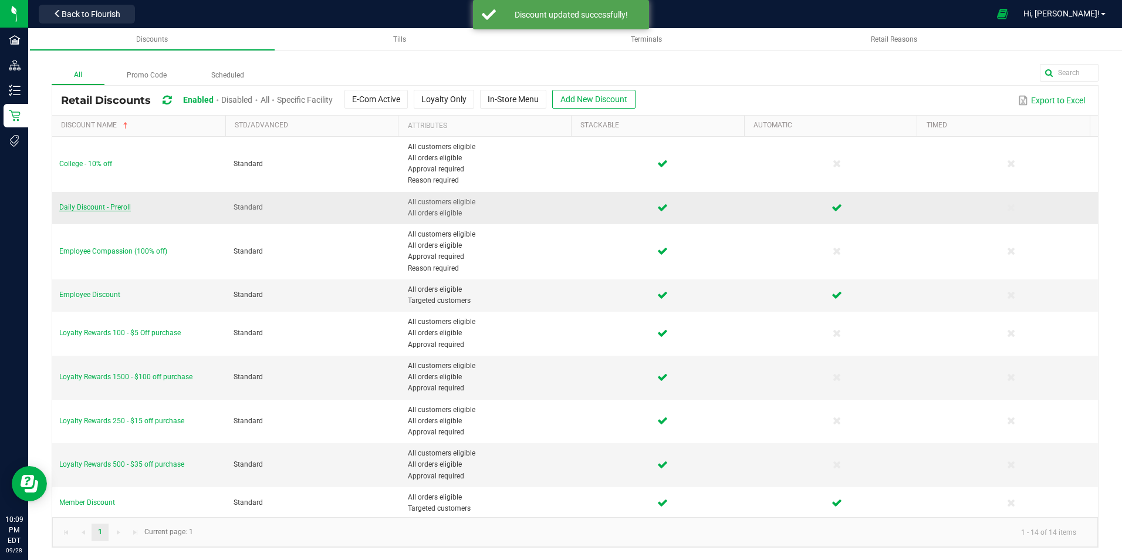
click at [121, 207] on span "Daily Discount - Preroll" at bounding box center [95, 207] width 72 height 8
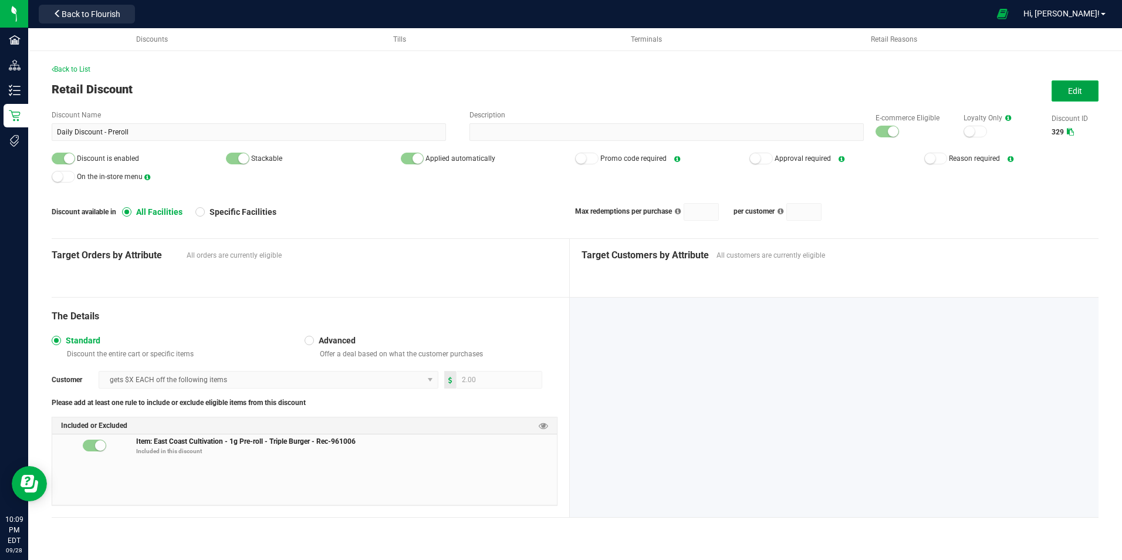
click at [1083, 90] on button "Edit" at bounding box center [1075, 90] width 47 height 21
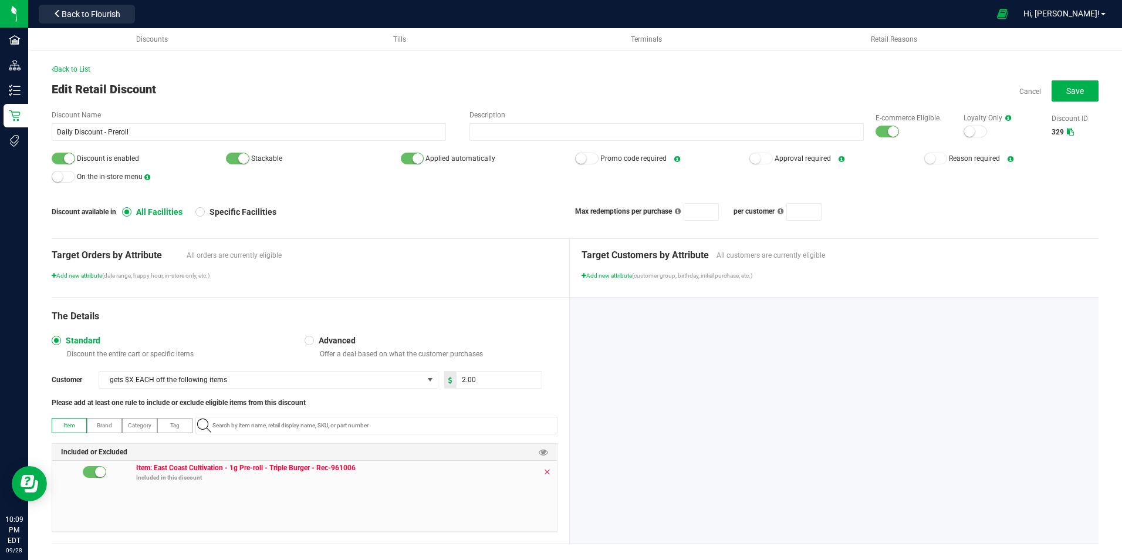
click at [544, 475] on icon at bounding box center [547, 471] width 7 height 9
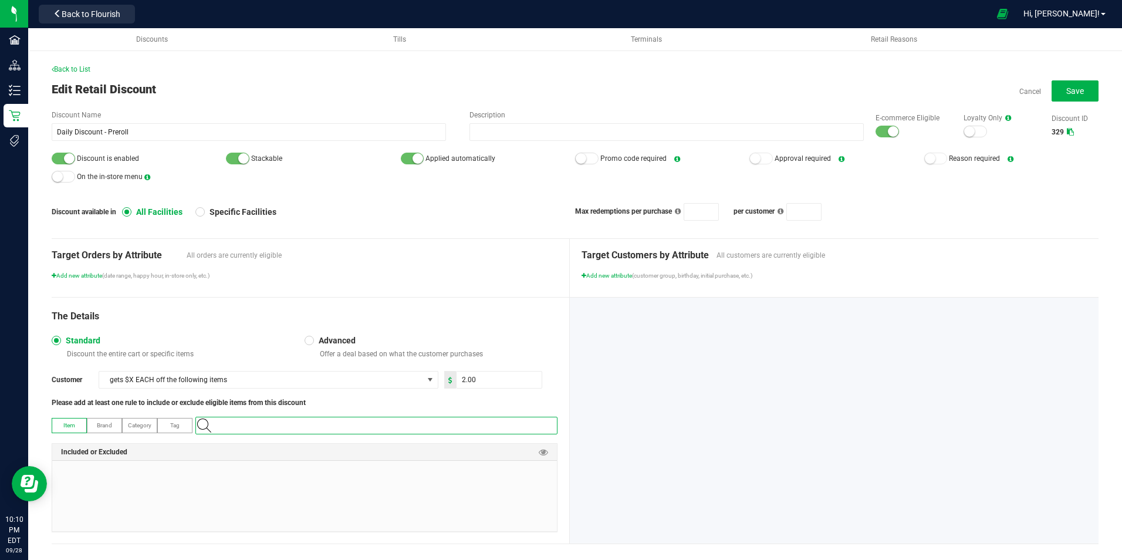
paste input "1.16.233.173128.0"
type input "1.16.233.173128.0"
click at [289, 444] on span "[PERSON_NAME]-Preroll-Single 1g-Triple Bliss Roll" at bounding box center [267, 446] width 129 height 12
click at [496, 333] on div "The Details Standard Discount the entire cart or specific items Advanced Offer …" at bounding box center [311, 421] width 518 height 246
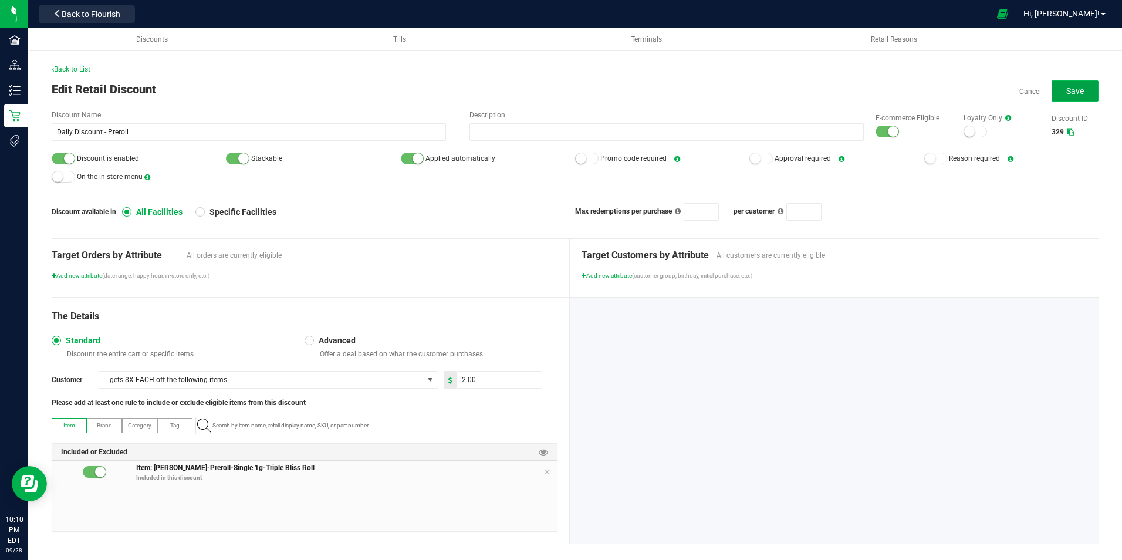
click at [1073, 89] on span "Save" at bounding box center [1076, 90] width 18 height 9
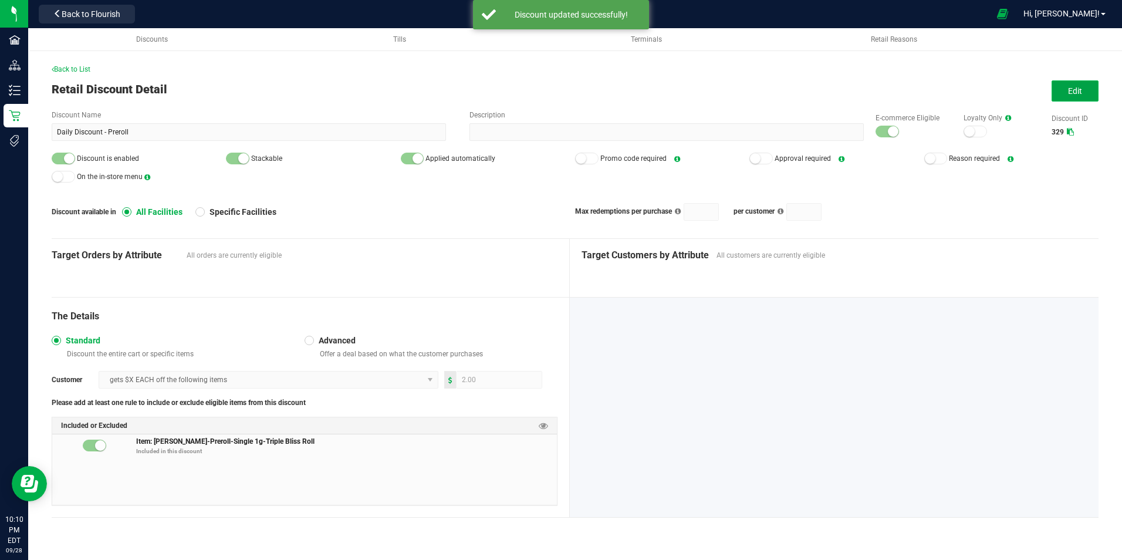
click at [1054, 85] on button "Edit" at bounding box center [1075, 90] width 47 height 21
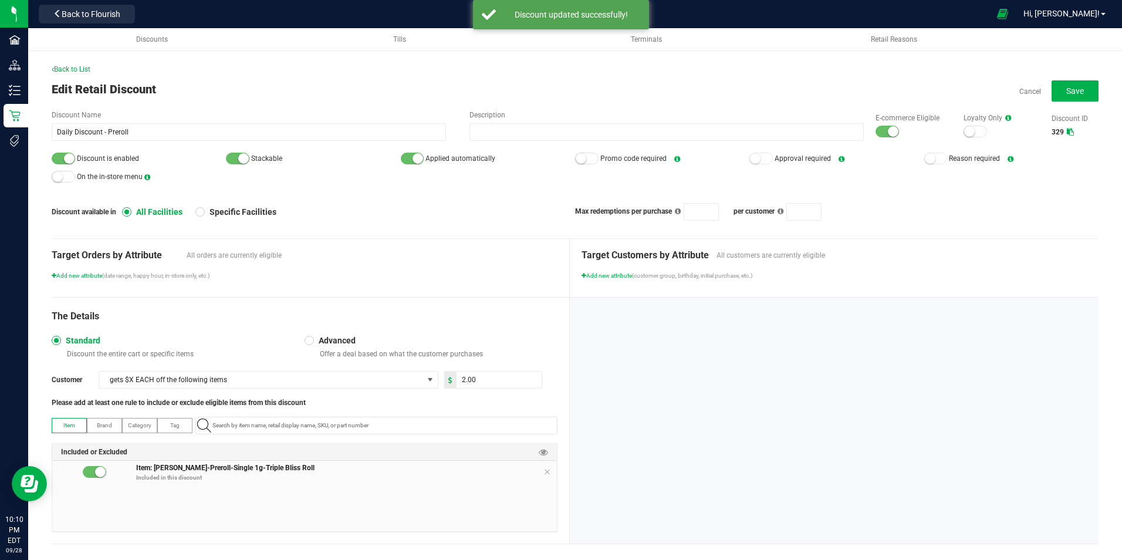
drag, startPoint x: 886, startPoint y: 134, endPoint x: 521, endPoint y: 110, distance: 366.0
click at [888, 134] on small at bounding box center [893, 131] width 11 height 11
click at [58, 158] on div at bounding box center [63, 159] width 23 height 12
click at [1076, 93] on button "Save" at bounding box center [1075, 90] width 47 height 21
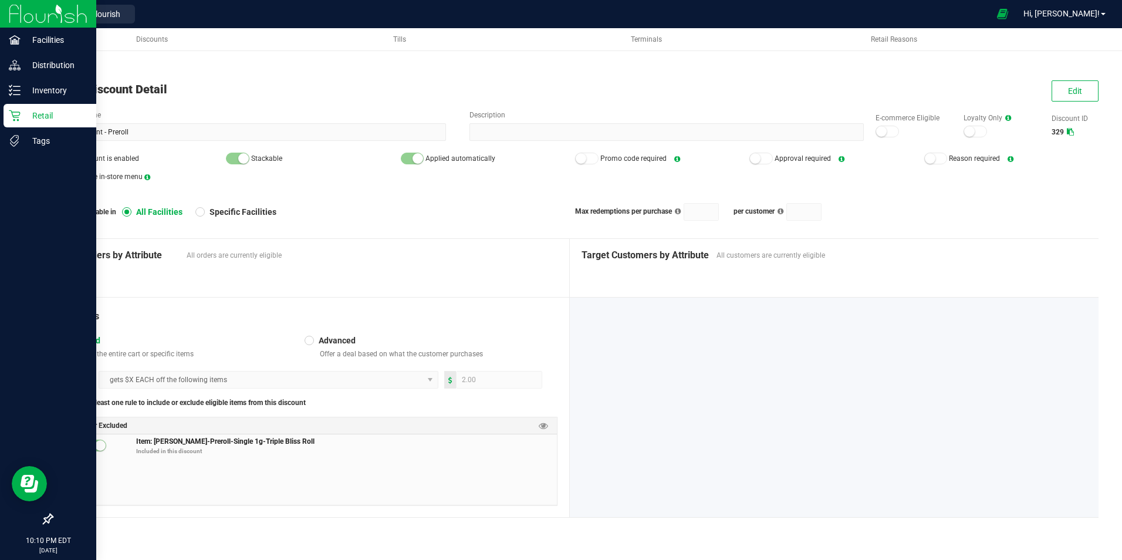
click at [55, 112] on p "Retail" at bounding box center [56, 116] width 70 height 14
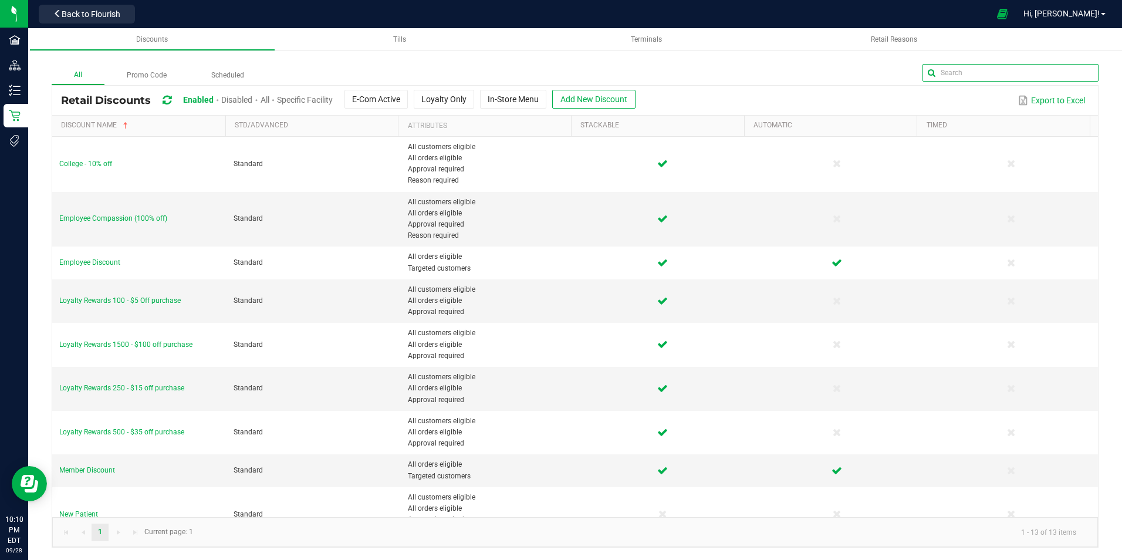
click at [1072, 77] on input "text" at bounding box center [1011, 73] width 176 height 18
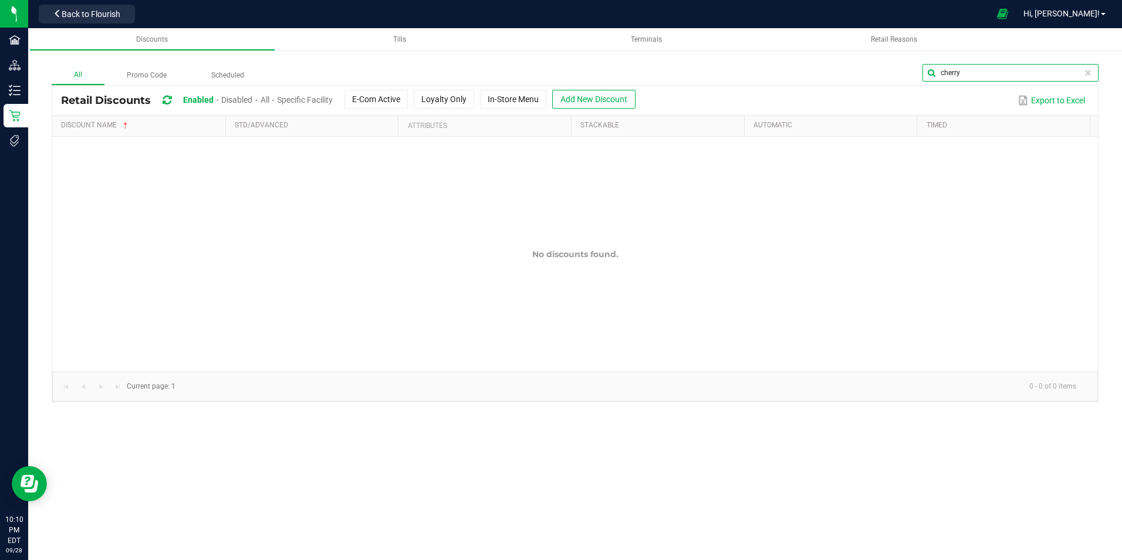
type input "cherry"
click at [227, 96] on span "Disabled" at bounding box center [236, 99] width 31 height 9
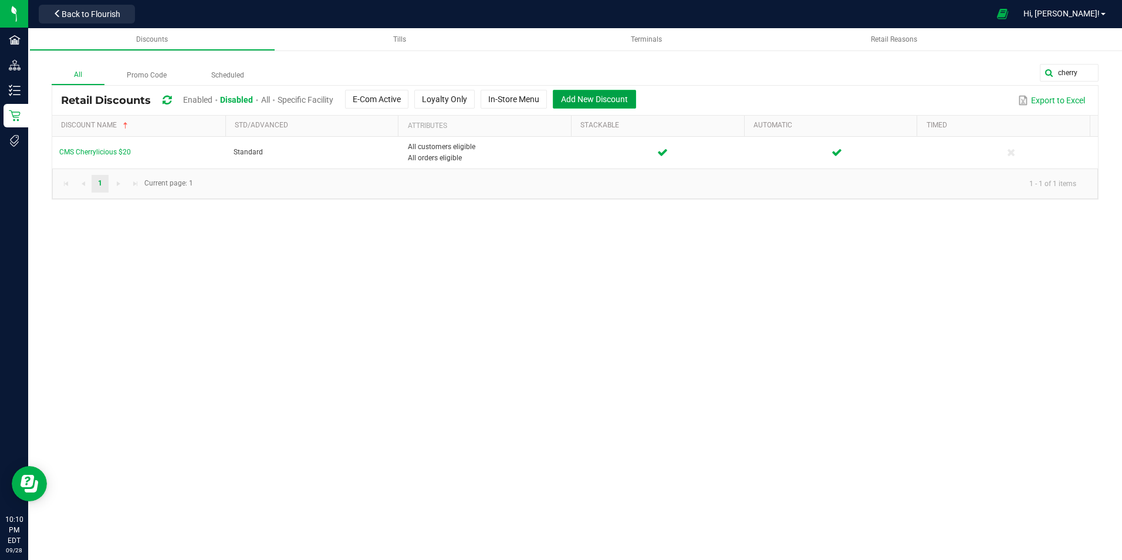
click at [591, 93] on button "Add New Discount" at bounding box center [594, 99] width 83 height 19
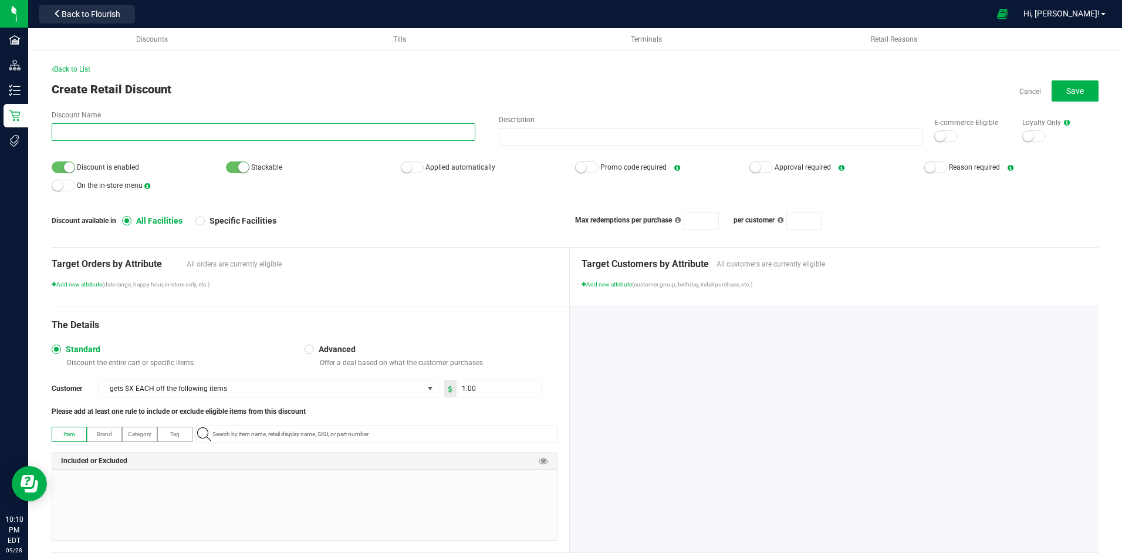
click at [251, 129] on input "Discount Name" at bounding box center [264, 132] width 424 height 18
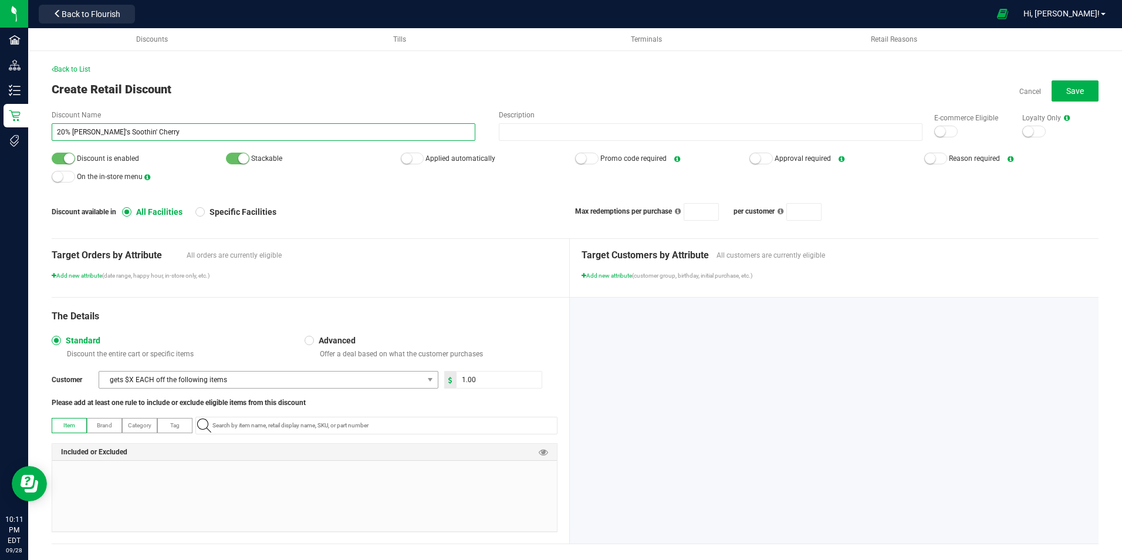
type input "20% [PERSON_NAME]'s Soothin' Cherry"
click at [352, 379] on span "gets $X EACH off the following items" at bounding box center [261, 380] width 324 height 16
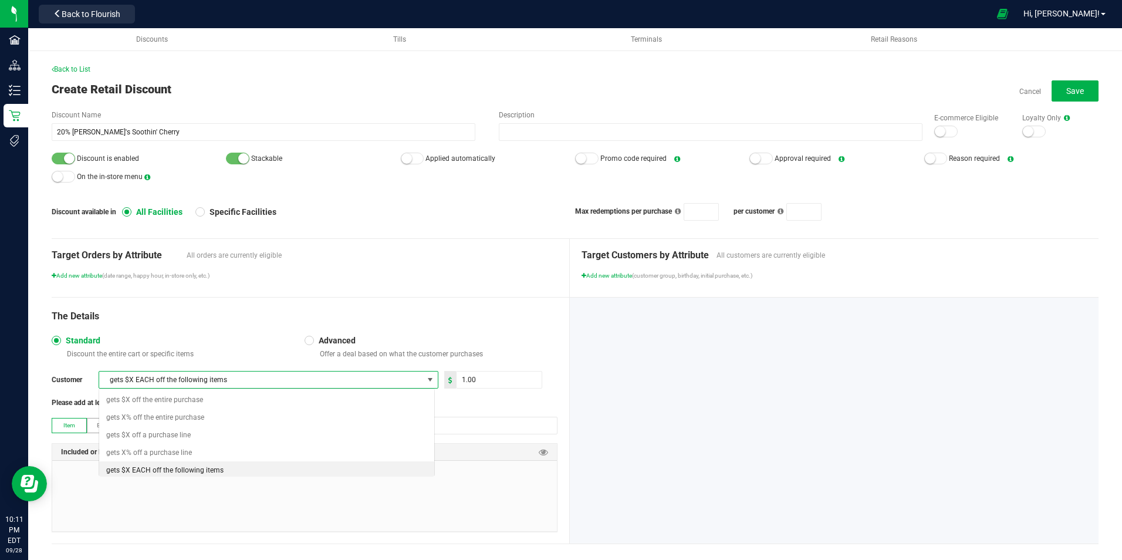
scroll to position [18, 336]
click at [210, 488] on li "gets X% off the following items" at bounding box center [266, 488] width 335 height 18
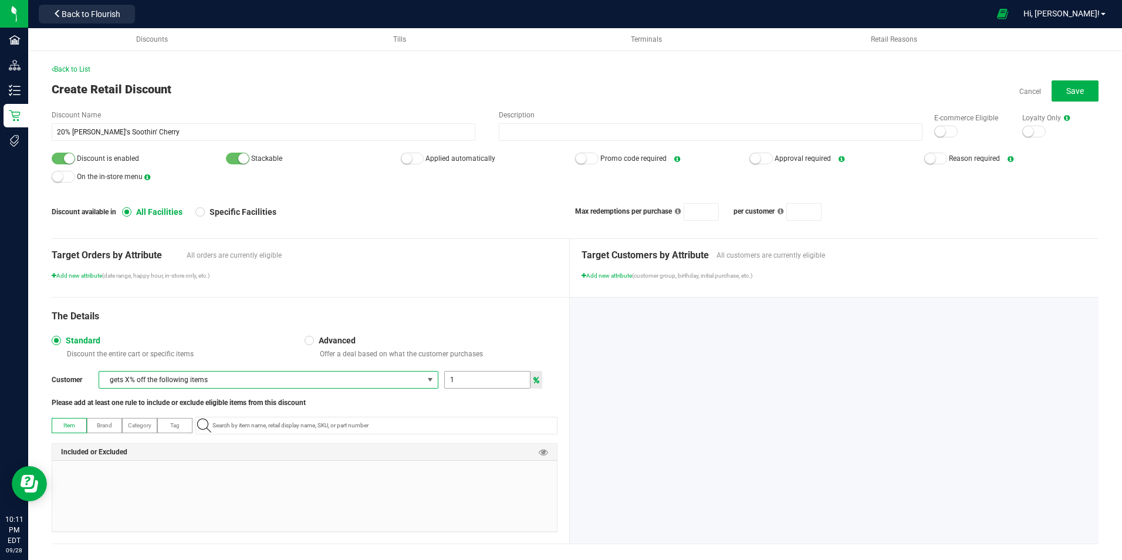
click at [482, 378] on input "1" at bounding box center [487, 380] width 85 height 16
type input "20"
click at [468, 333] on div "The Details Standard Discount the entire cart or specific items Advanced Offer …" at bounding box center [311, 421] width 518 height 246
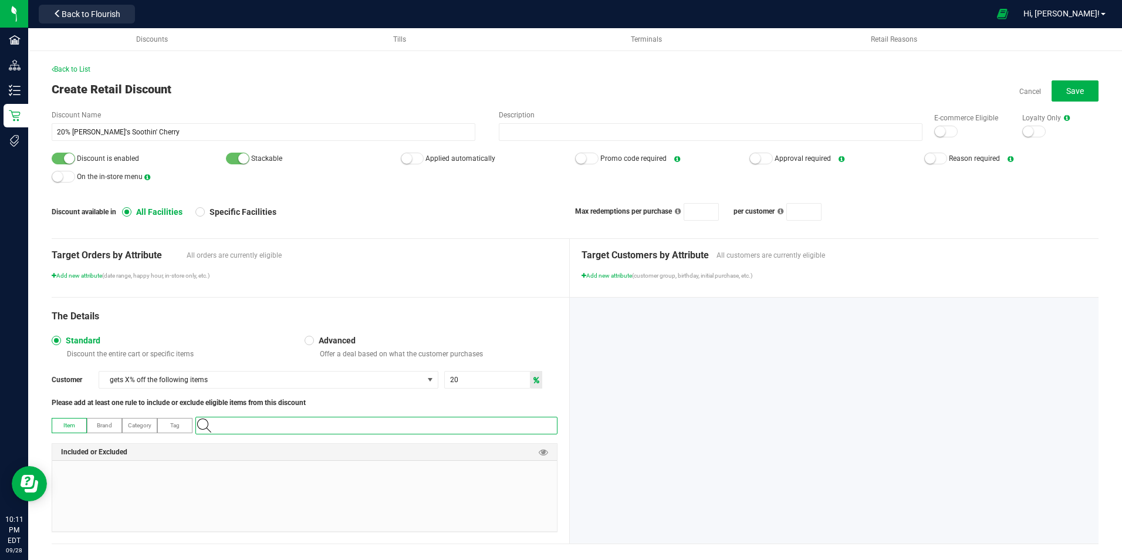
paste input "1.9.139.71971.0"
type input "1.9.139.71971.0"
click at [275, 444] on span "[PERSON_NAME] [PERSON_NAME] 10mg 10-pack-Cherry" at bounding box center [278, 446] width 151 height 12
click at [365, 282] on div "Target Orders by Attribute All orders are currently eligible Add new attribute …" at bounding box center [311, 268] width 518 height 58
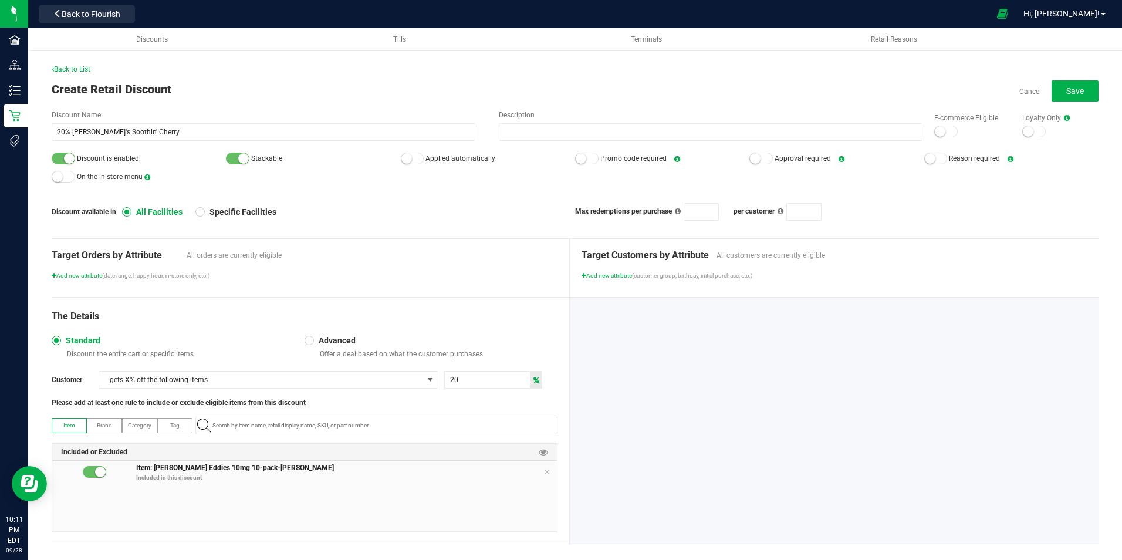
click at [416, 159] on div at bounding box center [412, 159] width 23 height 12
click at [63, 160] on div at bounding box center [63, 159] width 23 height 12
click at [1056, 89] on button "Save" at bounding box center [1075, 90] width 47 height 21
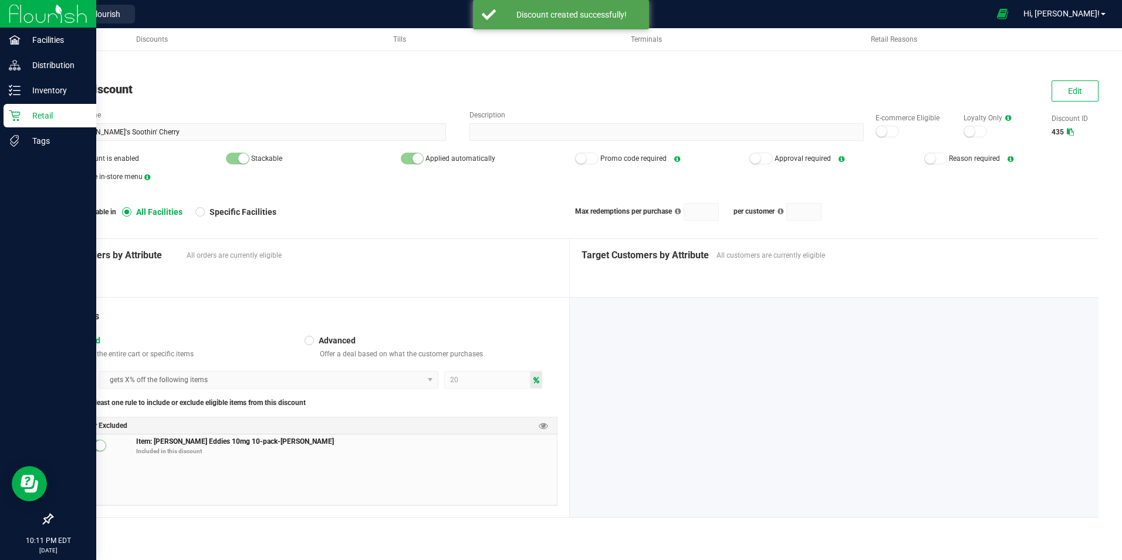
click at [12, 122] on div "Retail" at bounding box center [50, 115] width 93 height 23
